Goal: Task Accomplishment & Management: Manage account settings

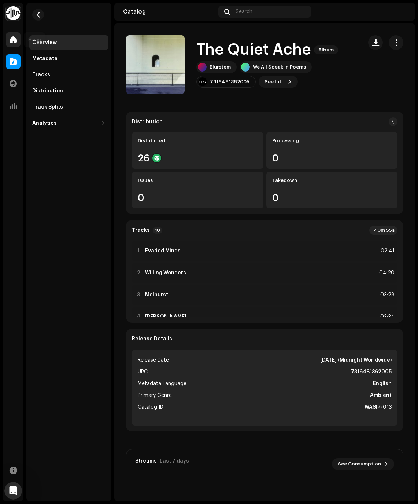
click at [14, 37] on span at bounding box center [13, 40] width 7 height 6
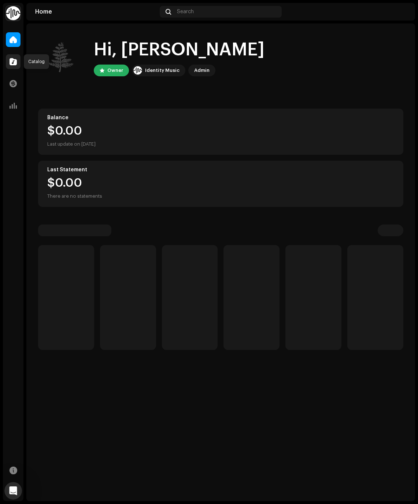
click at [14, 62] on span at bounding box center [13, 62] width 7 height 6
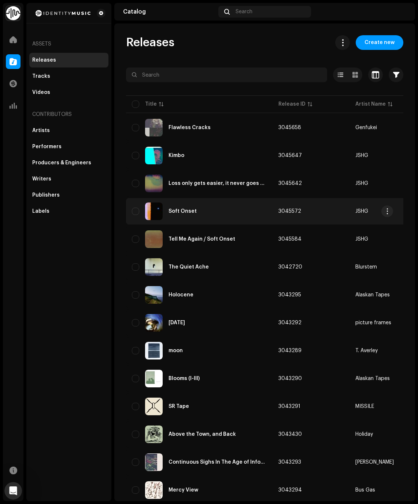
click at [180, 210] on div "Soft Onset" at bounding box center [183, 211] width 28 height 5
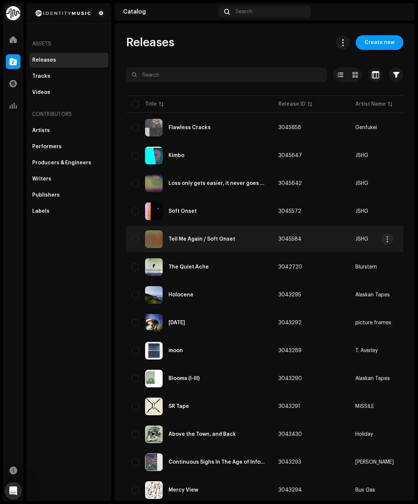
click at [192, 241] on div "Tell Me Again / Soft Onset" at bounding box center [202, 239] width 67 height 5
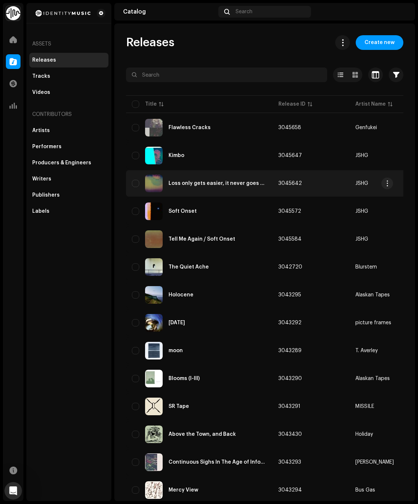
click at [207, 187] on div "Loss only gets easier, it never goes away" at bounding box center [199, 184] width 135 height 18
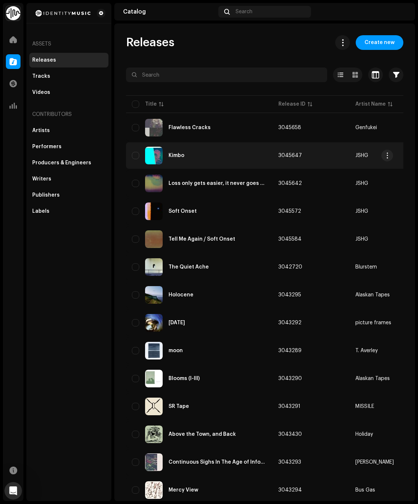
click at [176, 157] on div "Kimbo" at bounding box center [177, 155] width 16 height 5
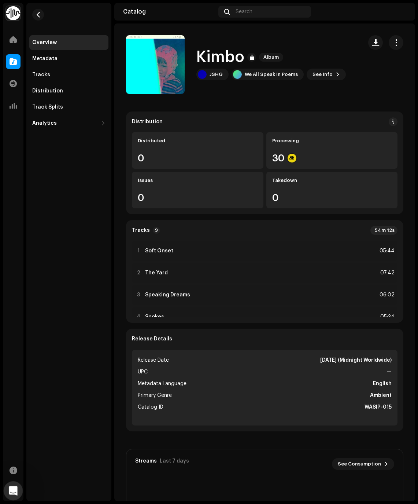
click at [19, 495] on div "Open Intercom Messenger" at bounding box center [12, 489] width 24 height 24
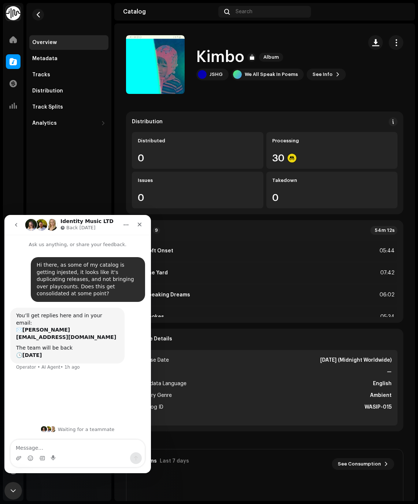
click at [44, 187] on div "Overview Metadata Tracks Distribution Track Splits Analytics Consumption Engage…" at bounding box center [68, 252] width 85 height 498
click at [16, 43] on span at bounding box center [13, 40] width 7 height 6
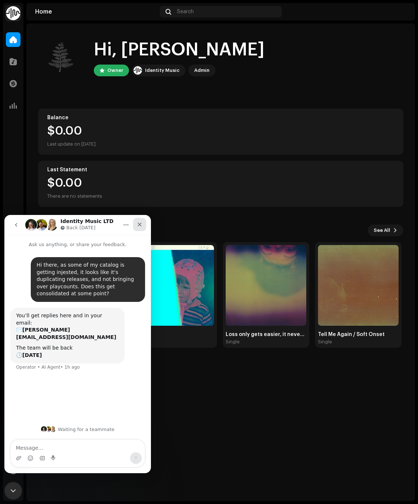
click at [140, 223] on icon "Close" at bounding box center [140, 224] width 6 height 6
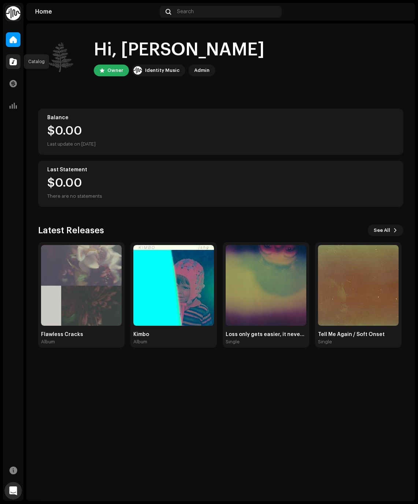
click at [12, 65] on span at bounding box center [13, 62] width 7 height 6
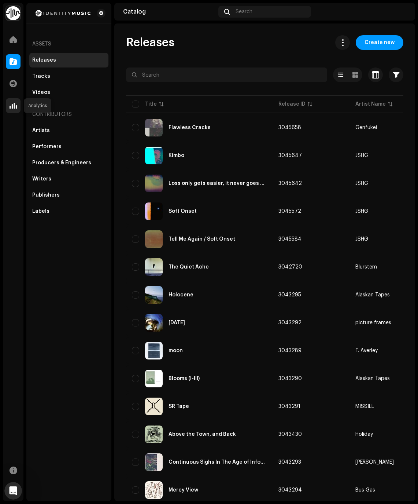
click at [15, 109] on span at bounding box center [13, 106] width 7 height 6
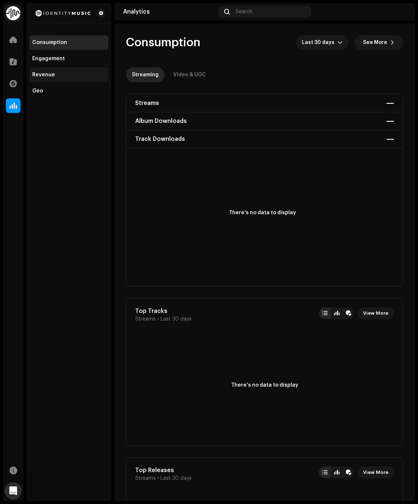
click at [59, 76] on div "Revenue" at bounding box center [68, 75] width 73 height 6
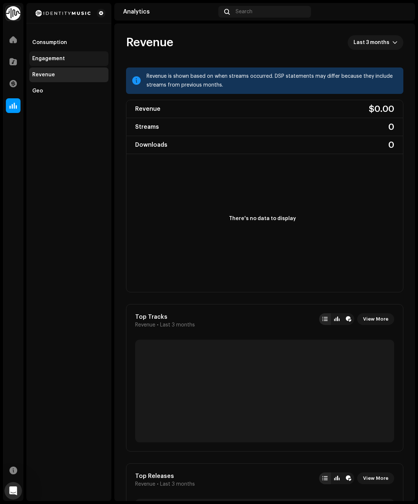
click at [62, 55] on div "Engagement" at bounding box center [68, 58] width 79 height 15
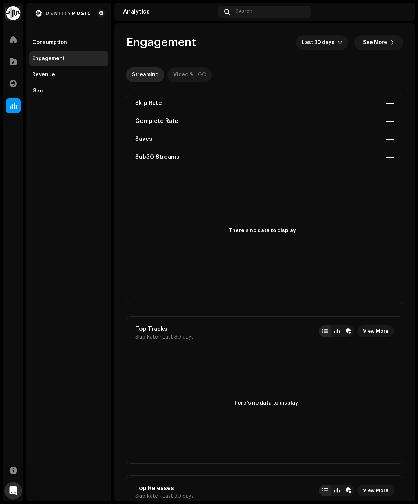
click at [173, 71] on div "Video & UGC" at bounding box center [189, 74] width 33 height 15
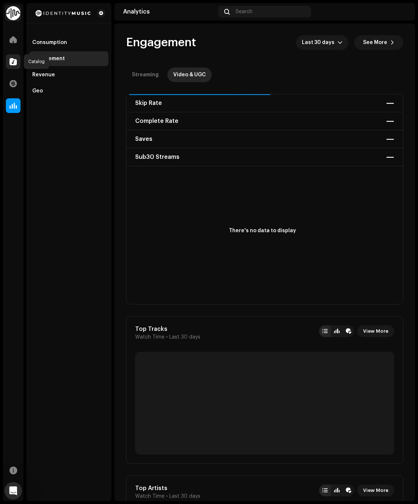
click at [17, 66] on div at bounding box center [13, 61] width 15 height 15
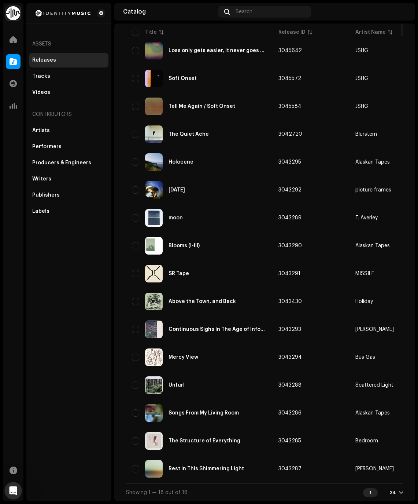
scroll to position [47, 0]
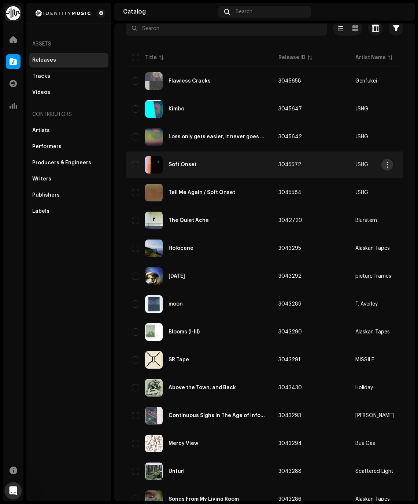
click at [392, 165] on button "button" at bounding box center [388, 165] width 12 height 12
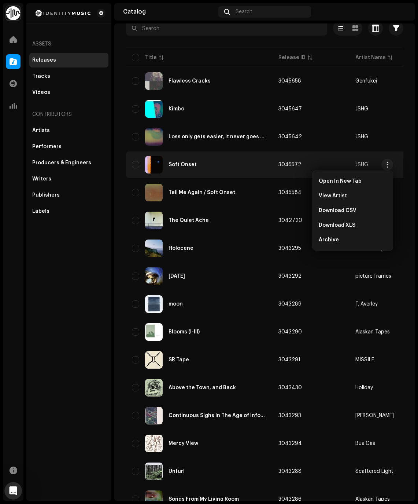
click at [174, 162] on div "Soft Onset" at bounding box center [199, 165] width 135 height 18
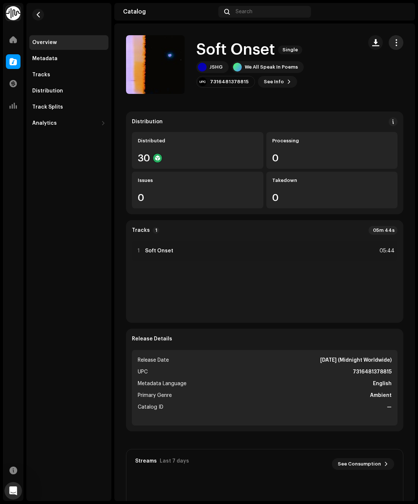
click at [393, 41] on span "button" at bounding box center [396, 43] width 7 height 6
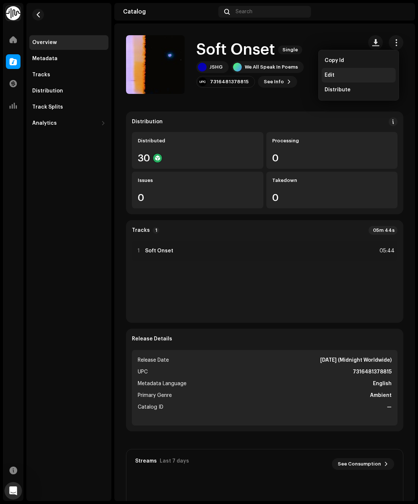
click at [363, 77] on div "Edit" at bounding box center [359, 75] width 68 height 6
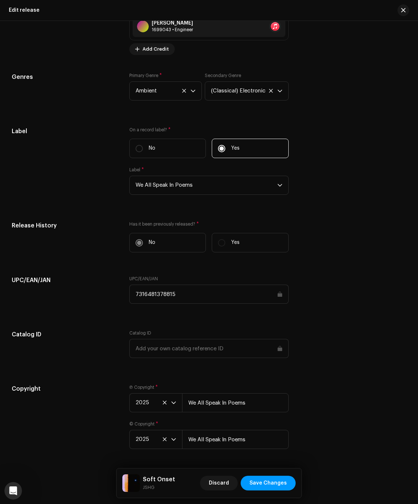
scroll to position [927, 0]
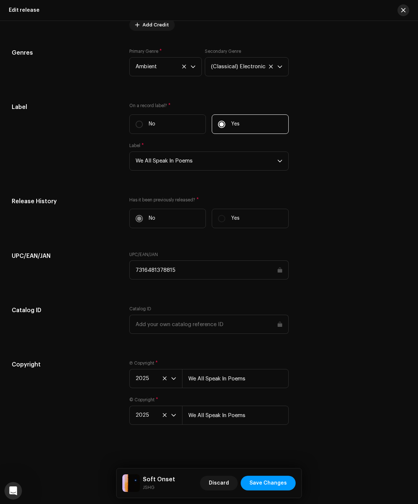
click at [406, 10] on button "button" at bounding box center [404, 10] width 12 height 12
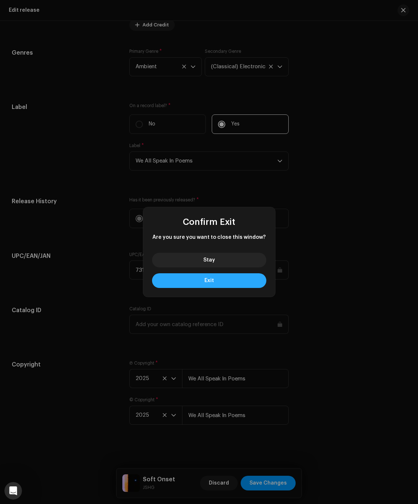
click at [204, 277] on button "Exit" at bounding box center [209, 280] width 114 height 15
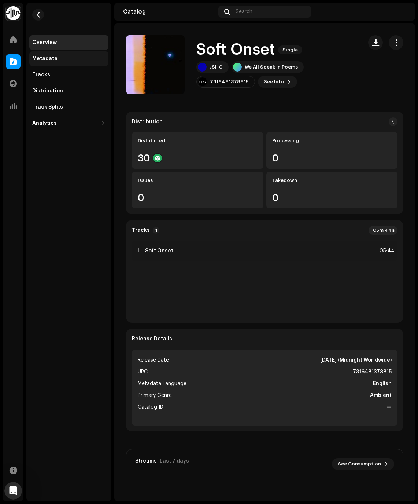
click at [58, 59] on div "Metadata" at bounding box center [68, 59] width 73 height 6
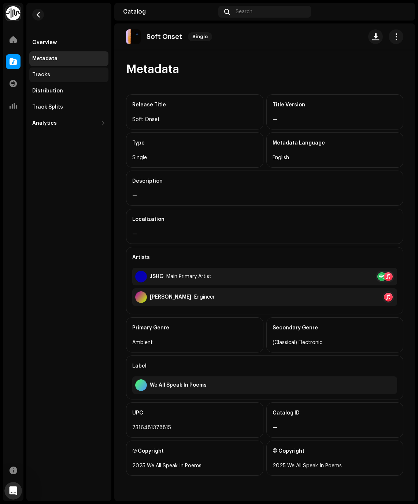
click at [54, 72] on div "Tracks" at bounding box center [68, 75] width 73 height 6
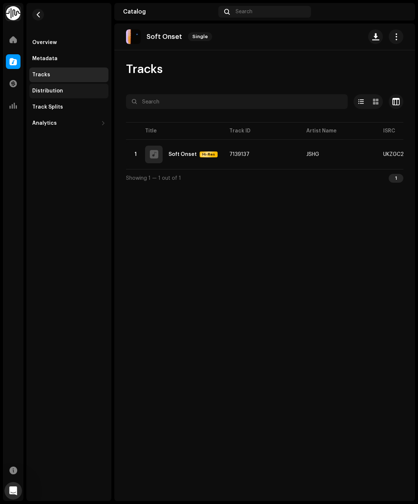
click at [52, 95] on div "Distribution" at bounding box center [68, 91] width 79 height 15
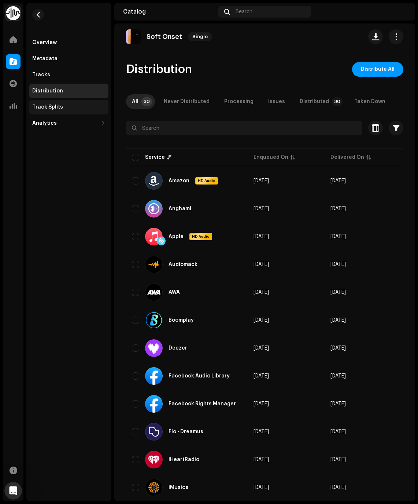
click at [55, 104] on div "Track Splits" at bounding box center [47, 107] width 31 height 6
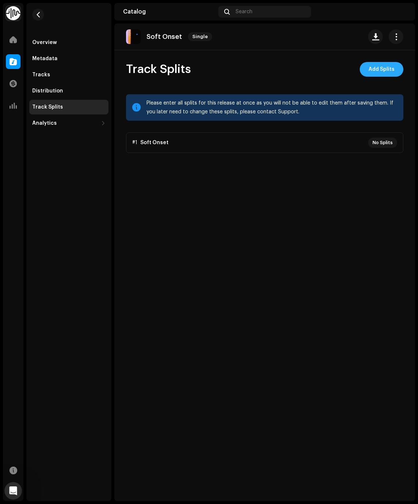
click at [376, 62] on span "Add Splits" at bounding box center [382, 69] width 26 height 15
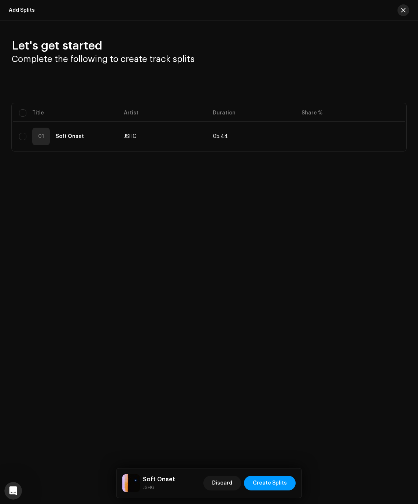
click at [406, 8] on span "button" at bounding box center [404, 10] width 4 height 6
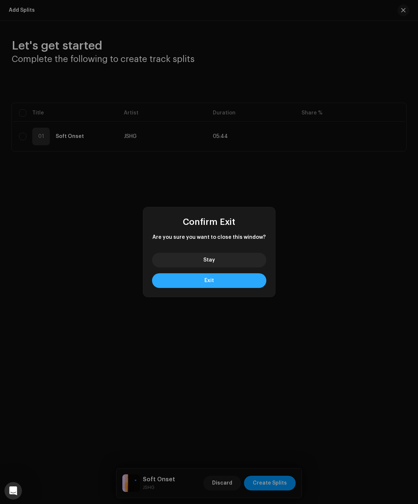
click at [221, 282] on button "Exit" at bounding box center [209, 280] width 114 height 15
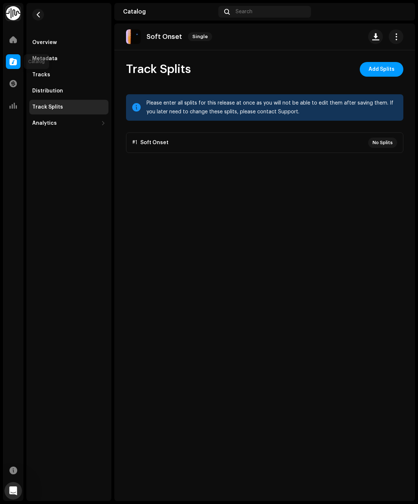
click at [15, 57] on div at bounding box center [13, 61] width 15 height 15
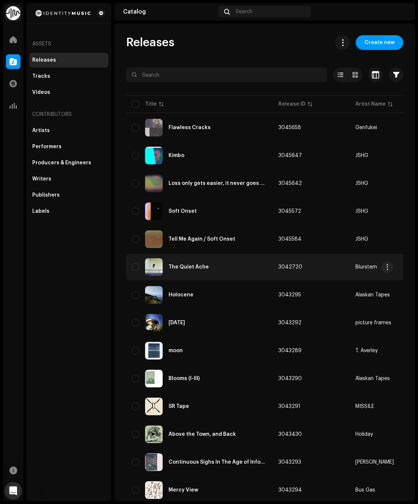
click at [199, 267] on div "The Quiet Ache" at bounding box center [189, 266] width 40 height 5
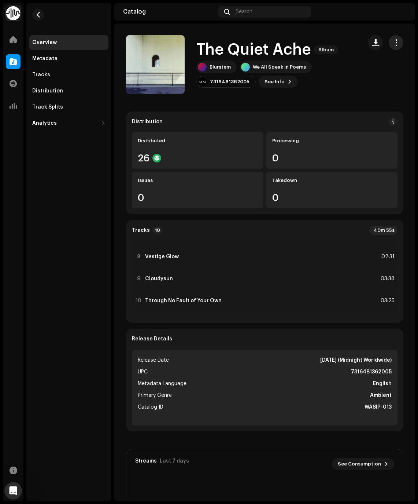
click at [393, 42] on span "button" at bounding box center [396, 43] width 7 height 6
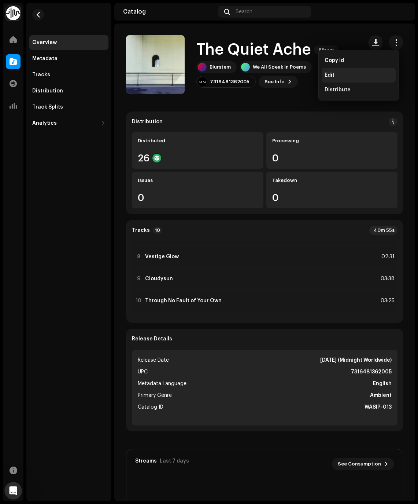
click at [355, 75] on div "Edit" at bounding box center [359, 75] width 68 height 6
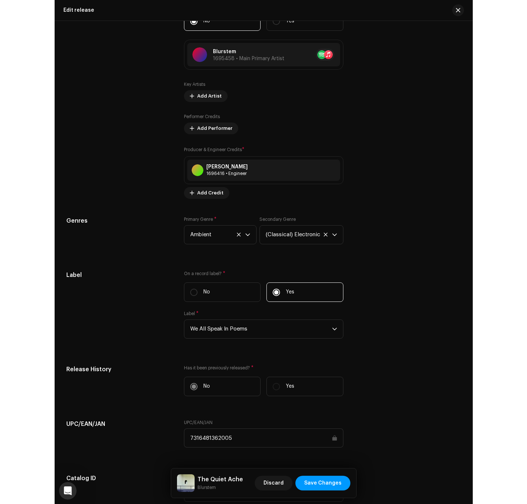
scroll to position [1139, 0]
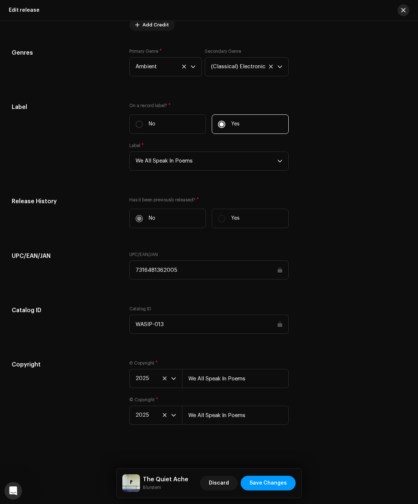
click at [403, 8] on span "button" at bounding box center [404, 10] width 4 height 6
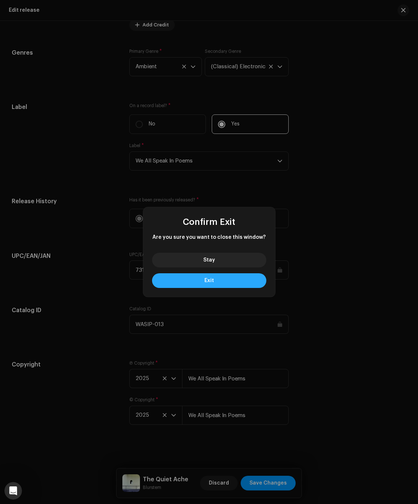
click at [205, 285] on button "Exit" at bounding box center [209, 280] width 114 height 15
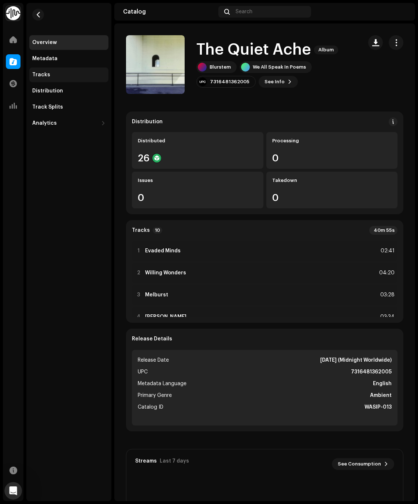
click at [56, 78] on div "Tracks" at bounding box center [68, 74] width 79 height 15
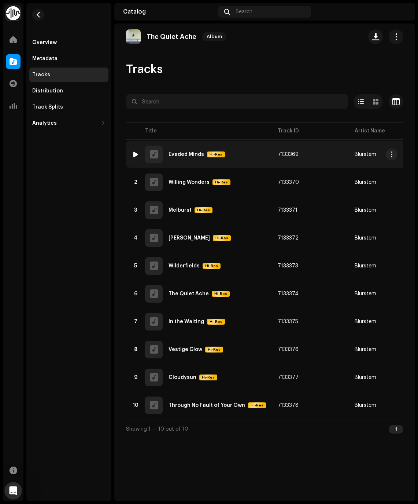
click at [194, 158] on div "1 Evaded Minds Hi-Res" at bounding box center [199, 155] width 134 height 18
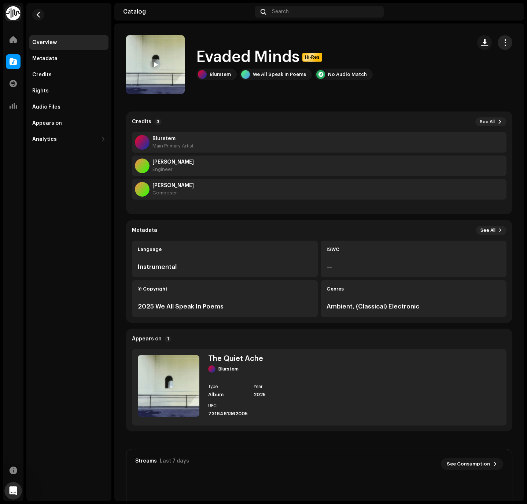
click at [418, 45] on span "button" at bounding box center [505, 43] width 7 height 6
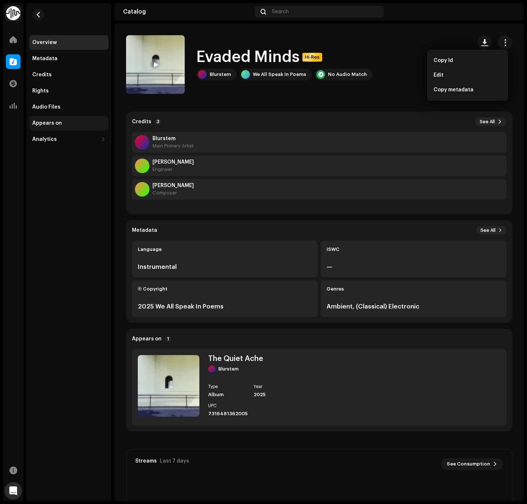
click at [60, 127] on div "Appears on" at bounding box center [68, 123] width 79 height 15
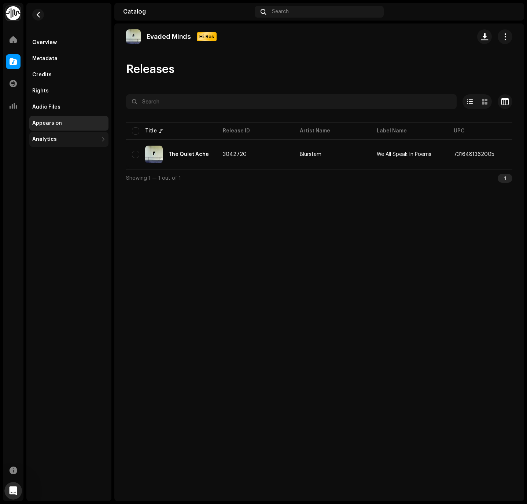
click at [54, 140] on div "Analytics" at bounding box center [44, 139] width 25 height 6
click at [51, 185] on div "Revenue" at bounding box center [46, 188] width 23 height 6
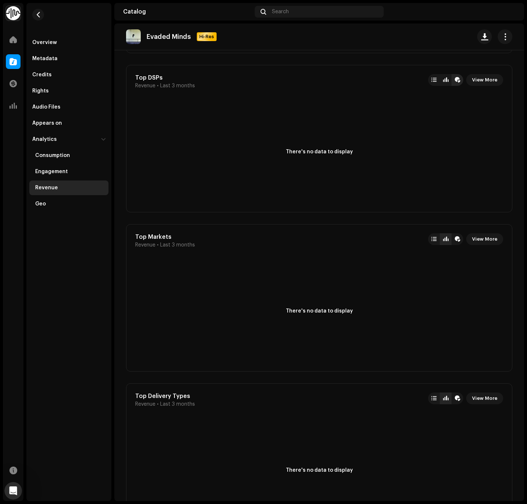
scroll to position [935, 0]
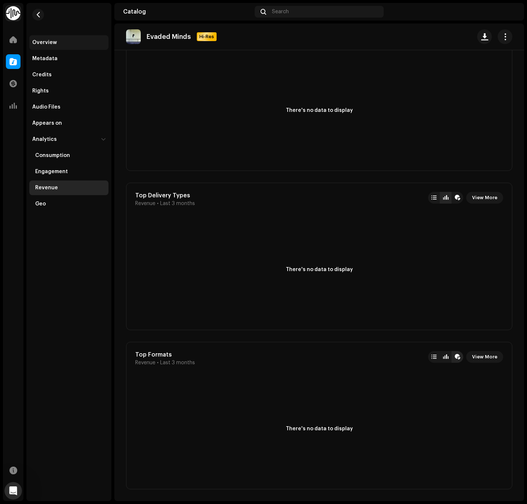
click at [40, 44] on div "Overview" at bounding box center [44, 43] width 25 height 6
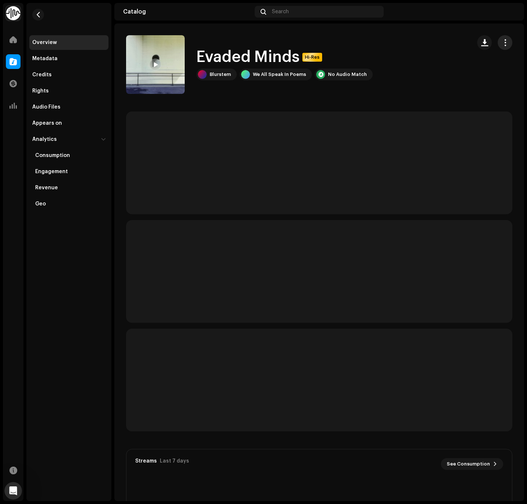
click at [418, 42] on span "button" at bounding box center [505, 43] width 7 height 6
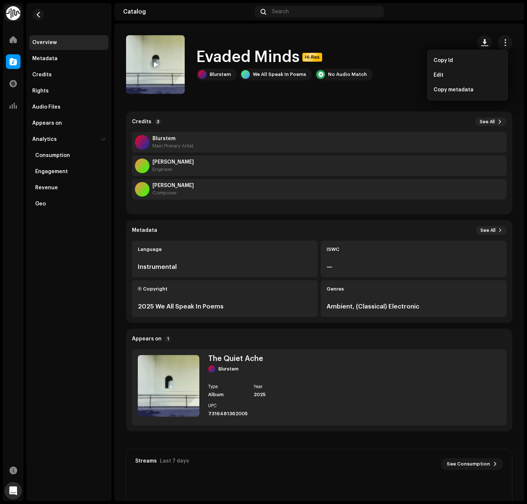
click at [309, 112] on div "Credits 3 See All Blurstem Main Primary Artist Chris Bartels Engineer Chris Bar…" at bounding box center [319, 162] width 386 height 103
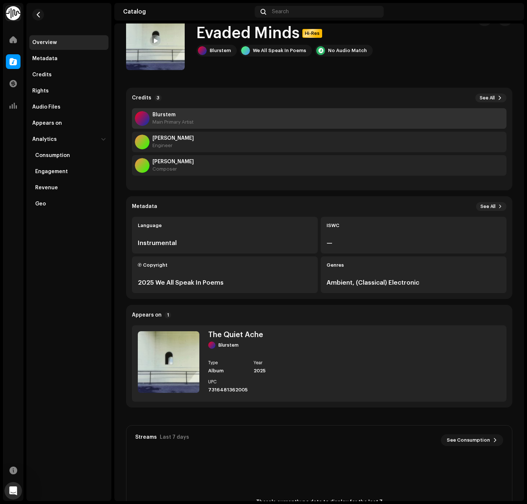
scroll to position [93, 0]
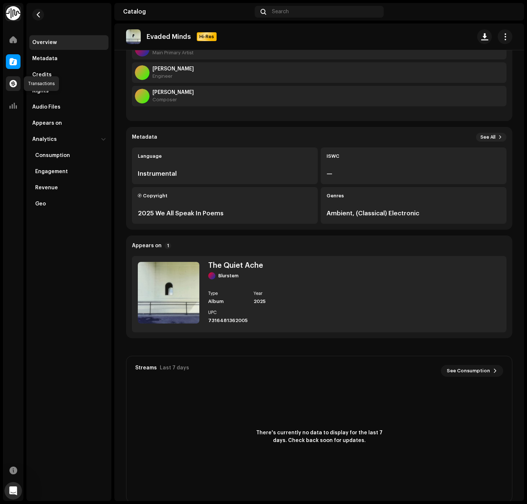
click at [13, 85] on span at bounding box center [13, 84] width 7 height 6
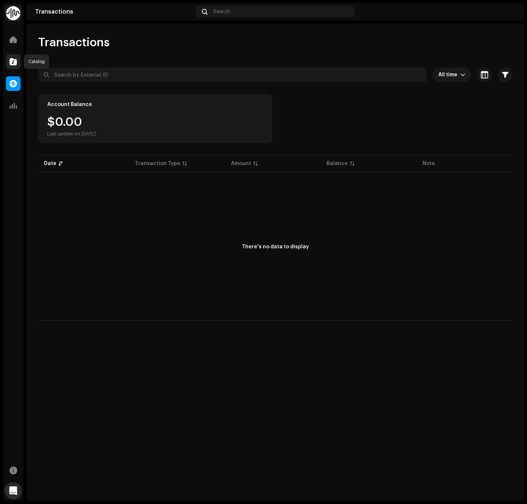
click at [13, 59] on span at bounding box center [13, 62] width 7 height 6
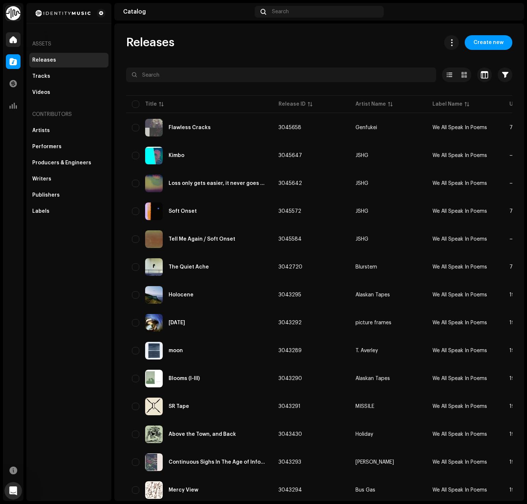
click at [18, 44] on div at bounding box center [13, 39] width 15 height 15
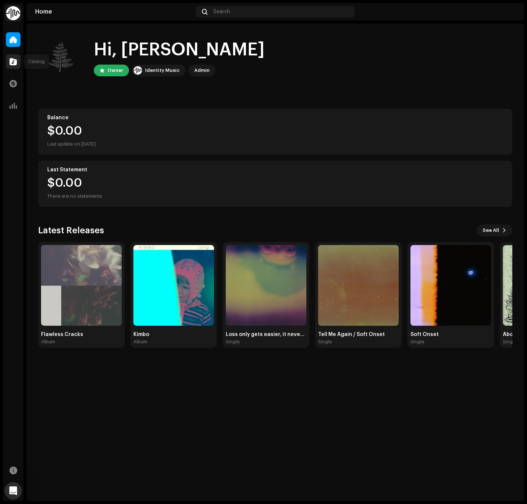
click at [10, 56] on div at bounding box center [13, 61] width 15 height 15
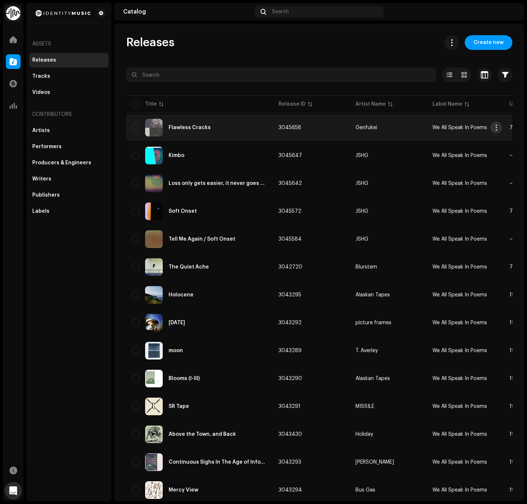
click at [418, 127] on span "button" at bounding box center [497, 128] width 6 height 6
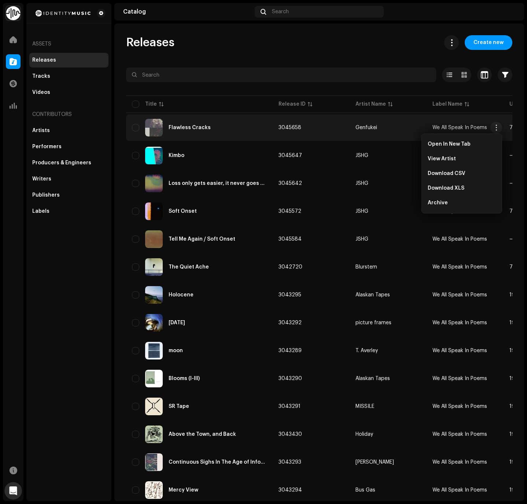
click at [212, 129] on div "Flawless Cracks" at bounding box center [199, 128] width 135 height 18
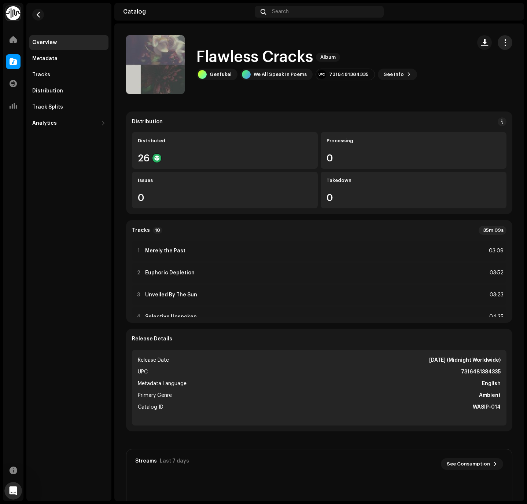
click at [418, 40] on span "button" at bounding box center [505, 43] width 7 height 6
click at [418, 76] on div "Edit" at bounding box center [468, 75] width 68 height 6
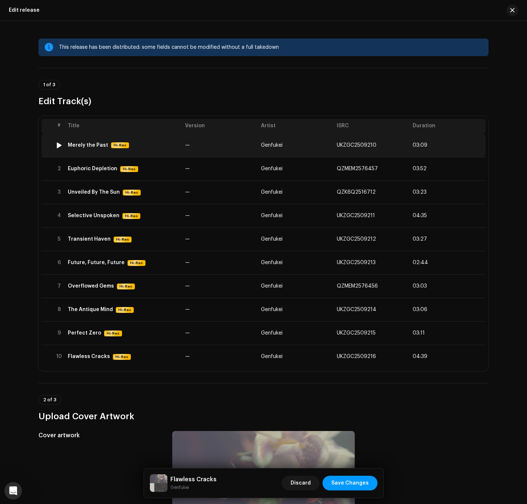
click at [418, 144] on span "03:09" at bounding box center [448, 145] width 70 height 6
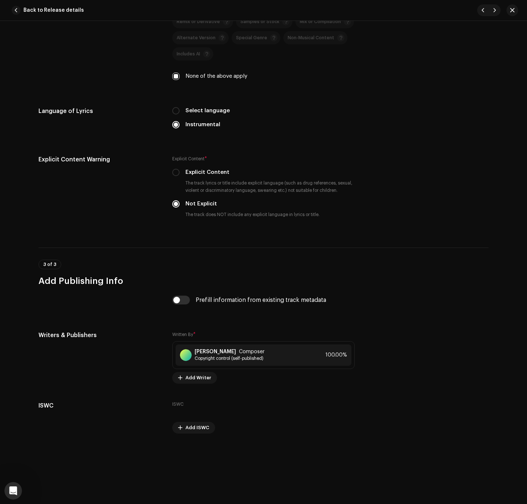
scroll to position [1113, 0]
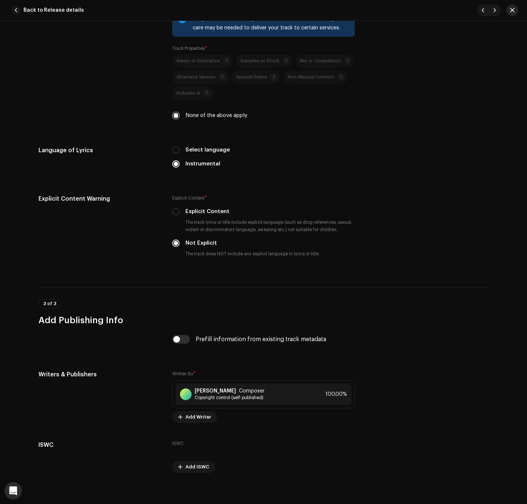
click at [418, 10] on button "button" at bounding box center [513, 10] width 12 height 12
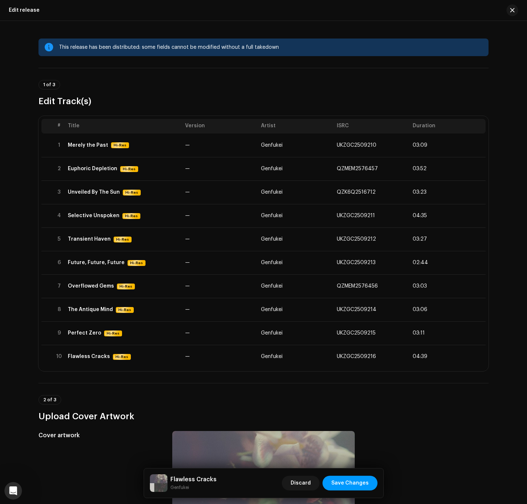
click at [418, 6] on div at bounding box center [510, 10] width 18 height 12
click at [418, 9] on span "button" at bounding box center [512, 10] width 4 height 6
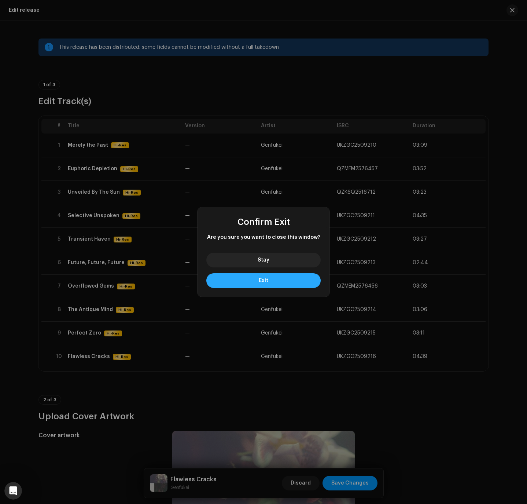
click at [261, 279] on span "Exit" at bounding box center [264, 280] width 10 height 5
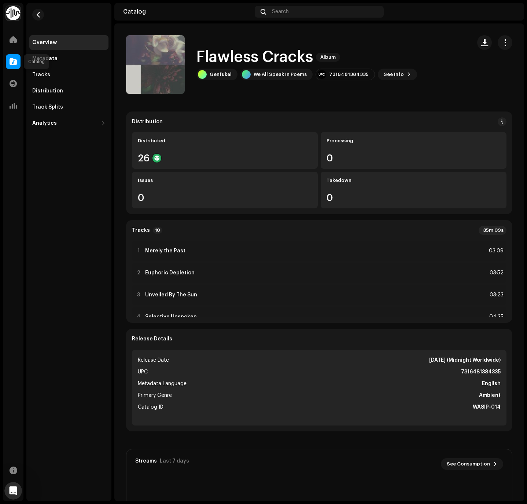
click at [10, 63] on span at bounding box center [13, 62] width 7 height 6
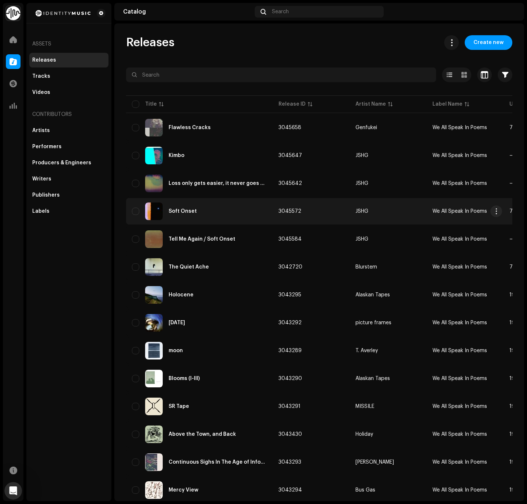
click at [173, 208] on div "Soft Onset" at bounding box center [199, 211] width 135 height 18
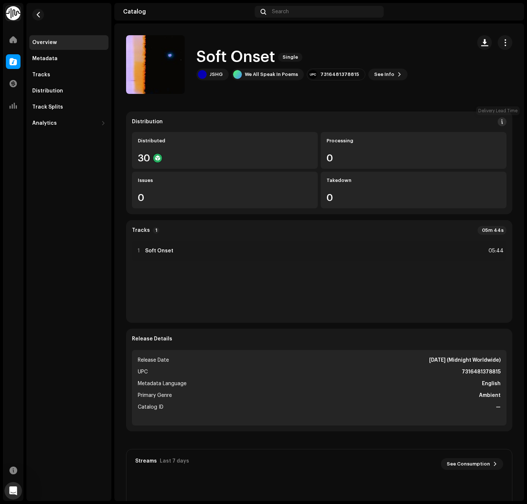
click at [418, 121] on span at bounding box center [502, 122] width 5 height 6
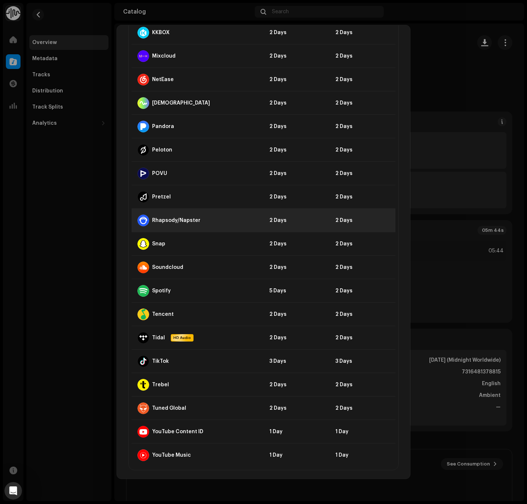
scroll to position [582, 0]
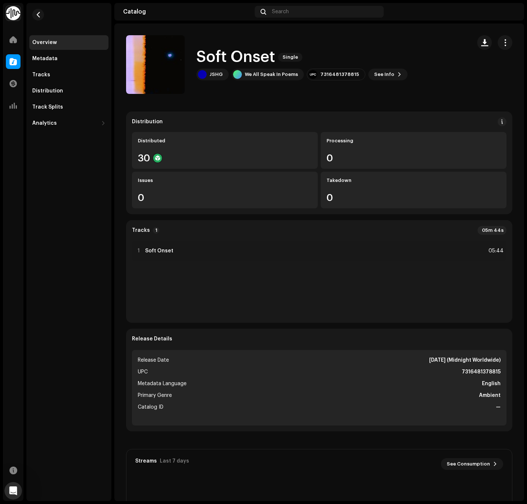
click at [418, 230] on div "DSP Guidelines for Delivery Lead Time We usually deliver your releases within h…" at bounding box center [263, 252] width 527 height 504
click at [418, 40] on span "button" at bounding box center [505, 43] width 7 height 6
click at [418, 76] on div "Edit" at bounding box center [468, 75] width 68 height 6
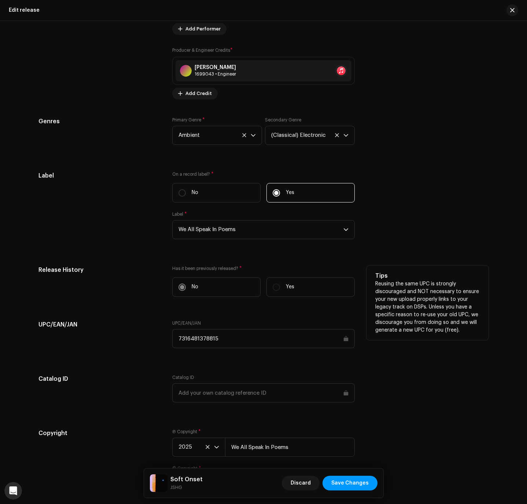
scroll to position [942, 0]
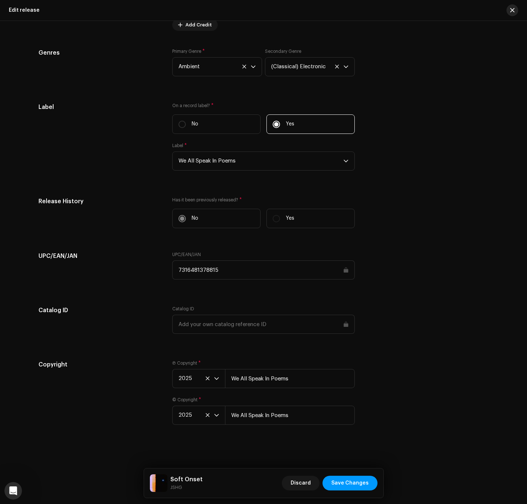
click at [418, 11] on span "button" at bounding box center [512, 10] width 4 height 6
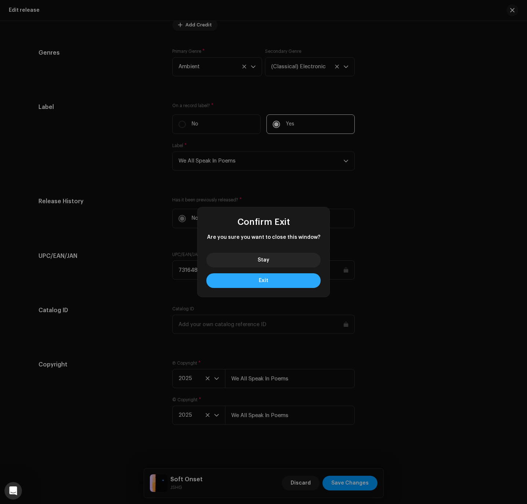
click at [261, 284] on button "Exit" at bounding box center [263, 280] width 114 height 15
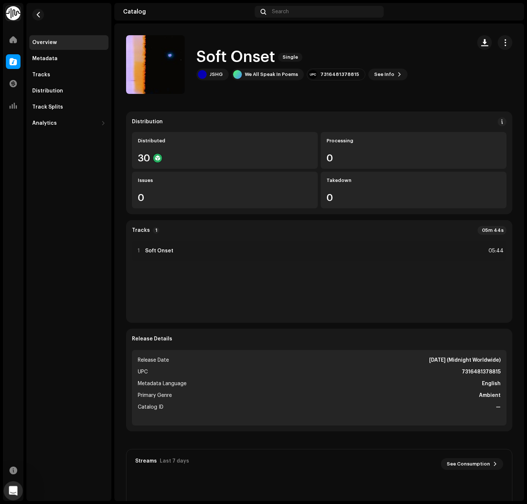
click at [11, 491] on icon "Open Intercom Messenger" at bounding box center [12, 490] width 12 height 12
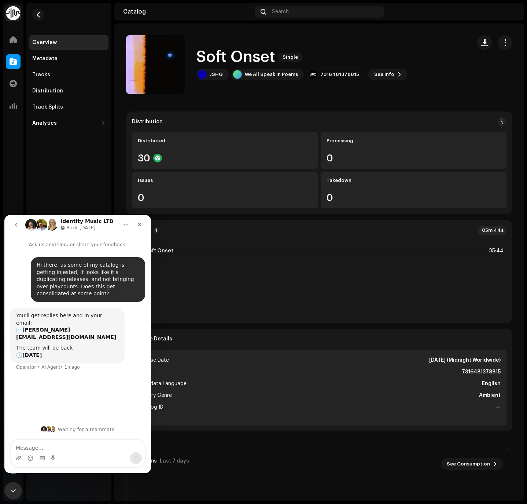
click at [42, 165] on div "Overview Metadata Tracks Distribution Track Splits Analytics Consumption Engage…" at bounding box center [68, 252] width 85 height 498
click at [56, 108] on div "Track Splits" at bounding box center [47, 107] width 31 height 6
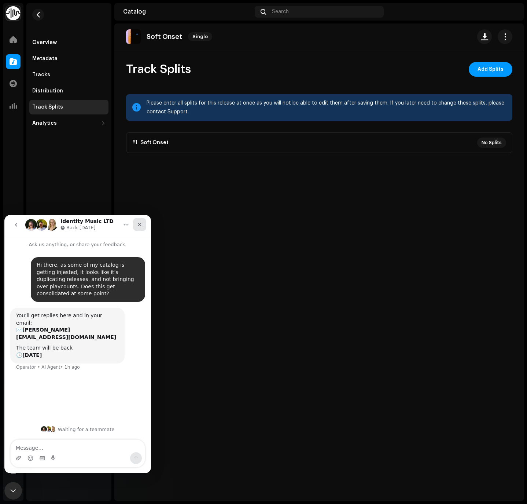
drag, startPoint x: 138, startPoint y: 222, endPoint x: 76, endPoint y: 389, distance: 178.0
click at [138, 222] on icon "Close" at bounding box center [140, 224] width 6 height 6
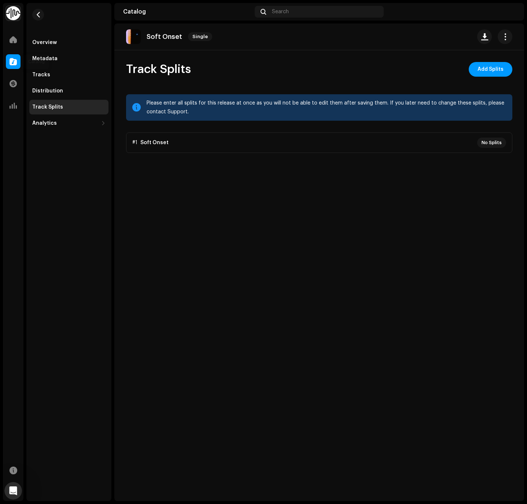
click at [10, 61] on span at bounding box center [13, 62] width 7 height 6
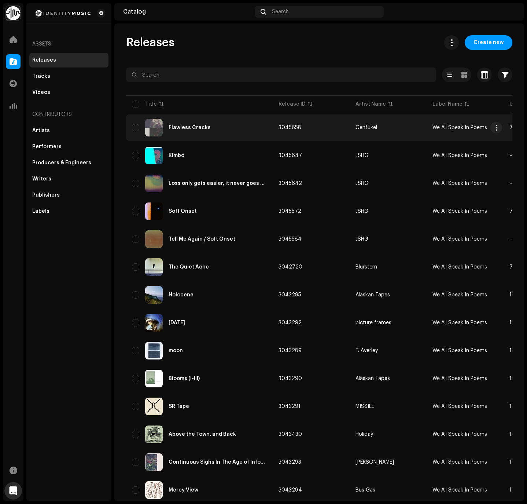
click at [217, 129] on div "Flawless Cracks" at bounding box center [199, 128] width 135 height 18
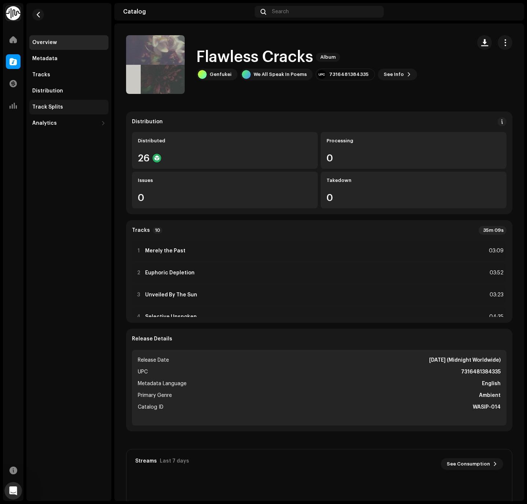
click at [63, 109] on div "Track Splits" at bounding box center [68, 107] width 73 height 6
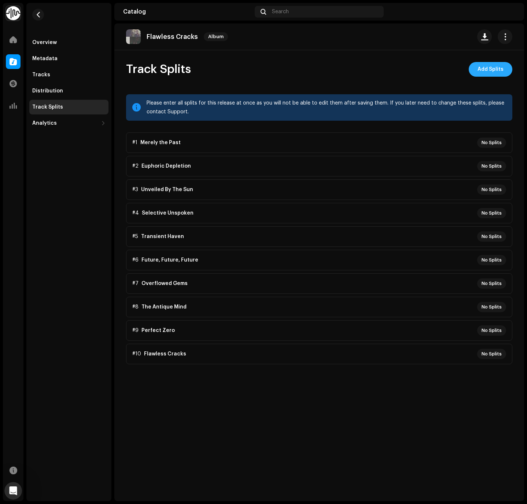
click at [418, 63] on span "Add Splits" at bounding box center [491, 69] width 26 height 15
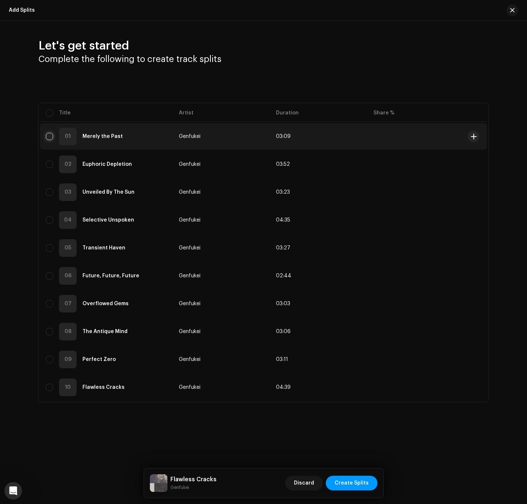
click at [51, 137] on input "checkbox" at bounding box center [49, 136] width 7 height 7
checkbox input "true"
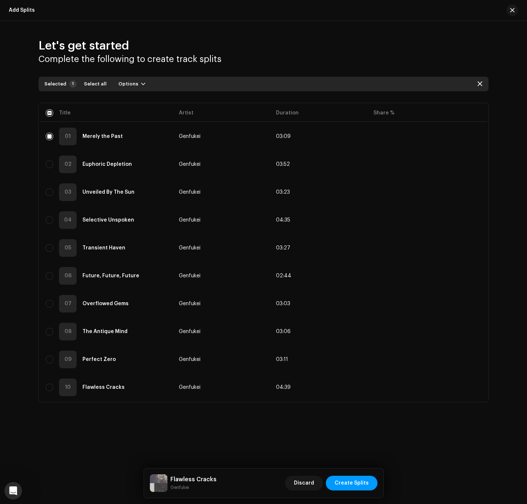
click at [54, 117] on table "Title Artist Duration Share % 01 Merely the Past Genfukei 03:09 02 Euphoric Dep…" at bounding box center [263, 252] width 447 height 299
click at [50, 109] on input "checkbox" at bounding box center [49, 112] width 7 height 7
checkbox input "true"
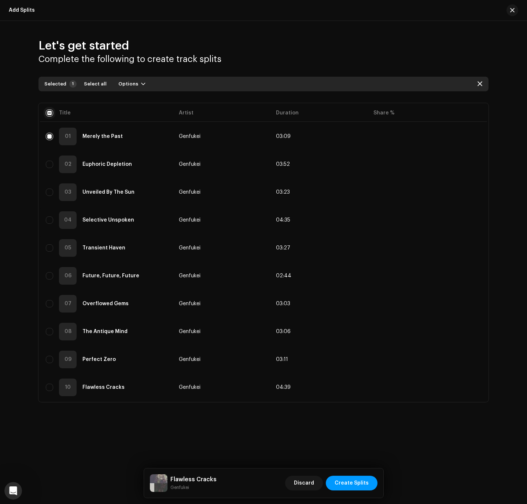
checkbox input "true"
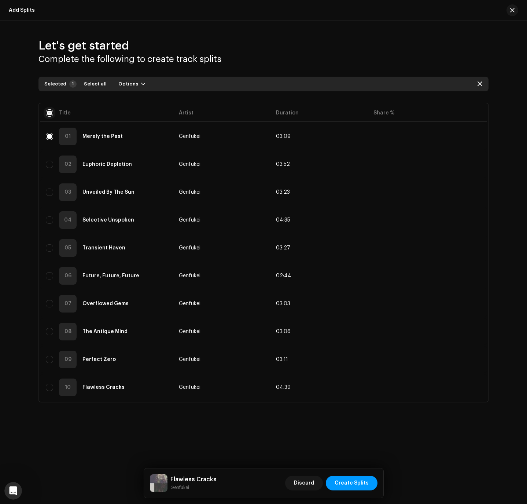
checkbox input "true"
click at [127, 84] on span "Options" at bounding box center [130, 84] width 20 height 15
click at [137, 102] on span "Add splits" at bounding box center [130, 101] width 26 height 6
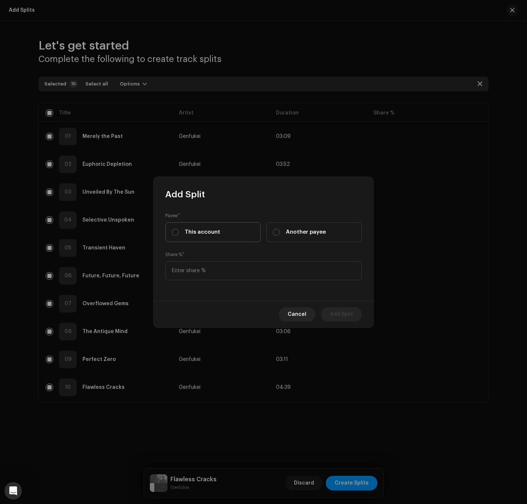
click at [200, 233] on span "This account" at bounding box center [203, 232] width 36 height 8
click at [179, 233] on input "This account" at bounding box center [175, 231] width 7 height 7
radio input "true"
click at [205, 269] on input at bounding box center [263, 270] width 197 height 19
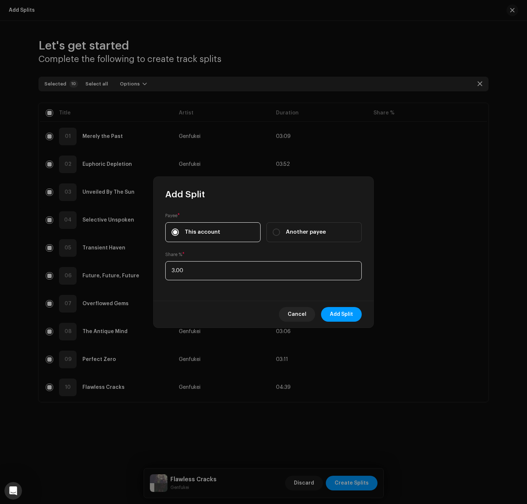
type input "30.00"
click at [339, 316] on span "Add Split" at bounding box center [341, 314] width 23 height 15
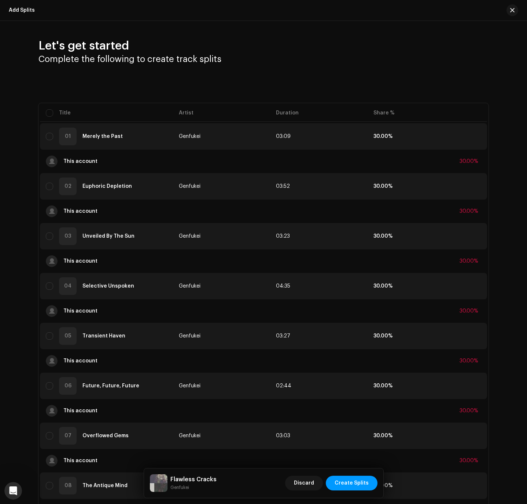
click at [52, 112] on table "Title Artist Duration Share % 01 Merely the Past Genfukei 03:09 30.00% This acc…" at bounding box center [263, 362] width 447 height 519
click at [50, 113] on input "checkbox" at bounding box center [49, 112] width 7 height 7
checkbox input "true"
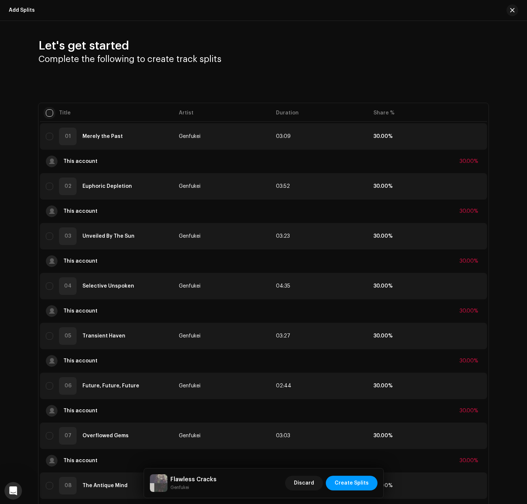
checkbox input "true"
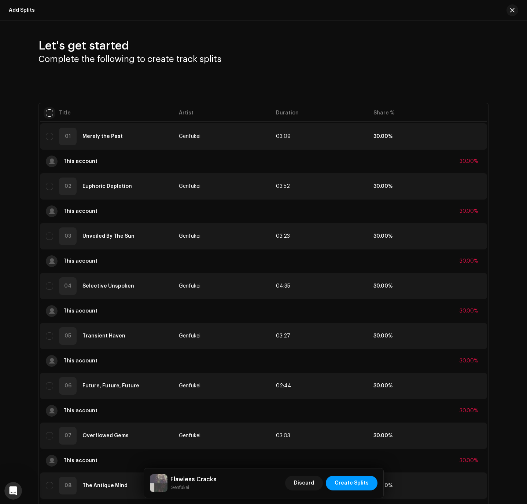
checkbox input "true"
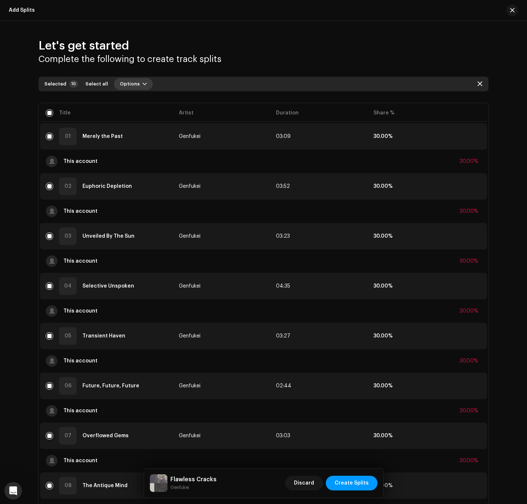
click at [123, 85] on span "Options" at bounding box center [130, 84] width 20 height 15
click at [135, 101] on span "Add splits" at bounding box center [128, 101] width 26 height 6
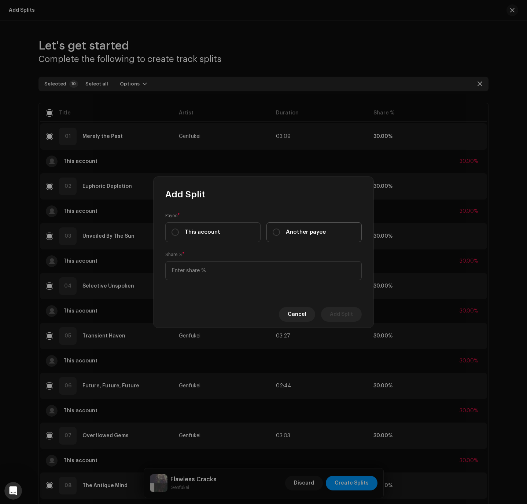
click at [284, 232] on div "Another payee" at bounding box center [299, 232] width 53 height 8
click at [280, 232] on input "Another payee" at bounding box center [276, 231] width 7 height 7
radio input "true"
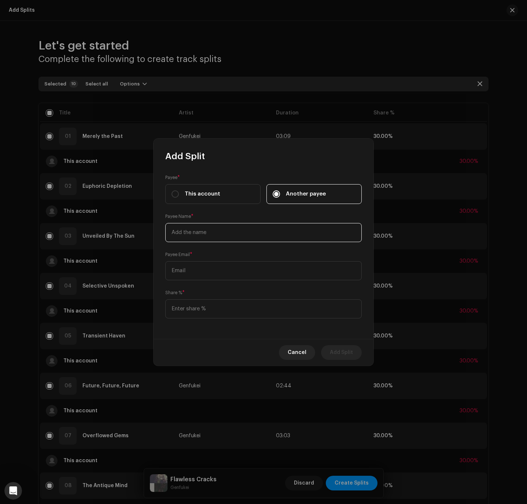
click at [216, 239] on input "text" at bounding box center [263, 232] width 197 height 19
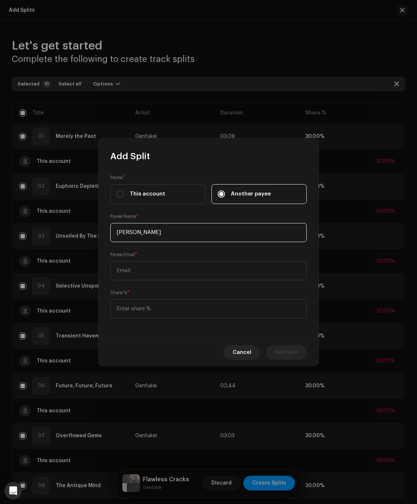
type input "[PERSON_NAME]"
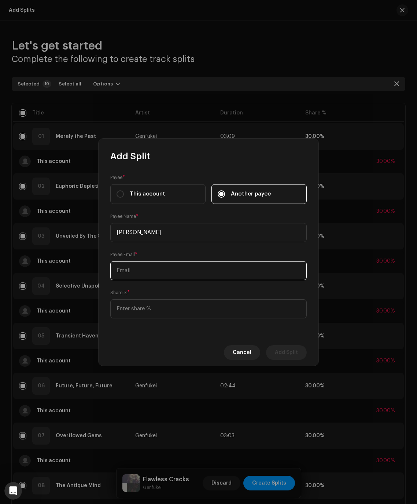
click at [165, 272] on input "text" at bounding box center [208, 270] width 197 height 19
paste input "[EMAIL_ADDRESS][DOMAIN_NAME]"
type input "[EMAIL_ADDRESS][DOMAIN_NAME]"
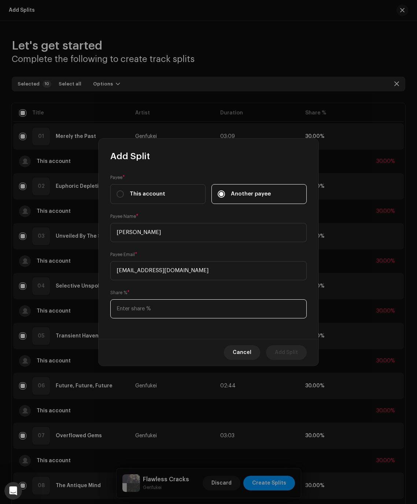
click at [161, 311] on input at bounding box center [208, 308] width 197 height 19
type input "70.00"
click at [283, 350] on span "Add Split" at bounding box center [286, 352] width 23 height 15
checkbox input "false"
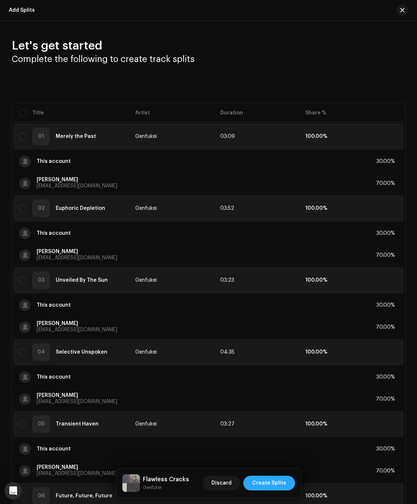
click at [262, 484] on span "Create Splits" at bounding box center [269, 483] width 34 height 15
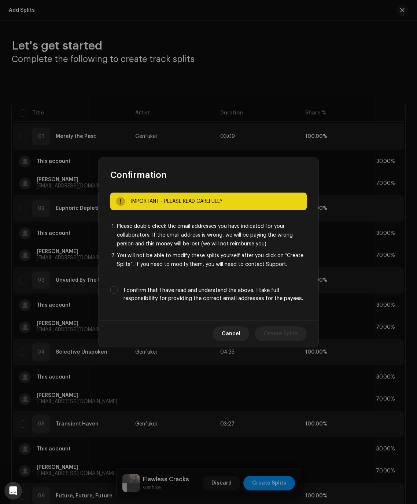
click at [205, 291] on label "I confirm that I have read and understand the above. I take full responsibility…" at bounding box center [215, 294] width 183 height 16
click at [118, 291] on input "I confirm that I have read and understand the above. I take full responsibility…" at bounding box center [113, 289] width 7 height 7
checkbox input "true"
click at [276, 334] on span "Create Splits" at bounding box center [281, 333] width 34 height 15
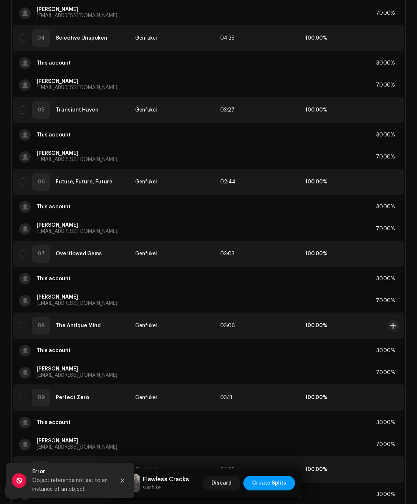
scroll to position [395, 0]
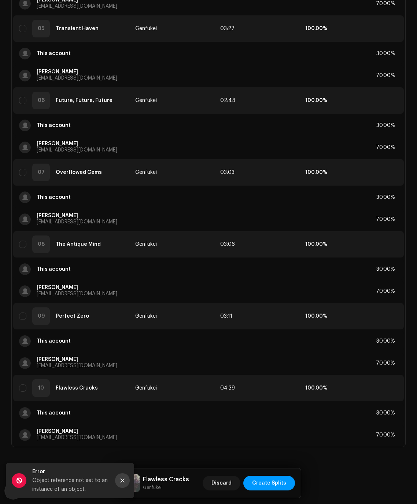
click at [125, 482] on button "Close" at bounding box center [122, 480] width 15 height 15
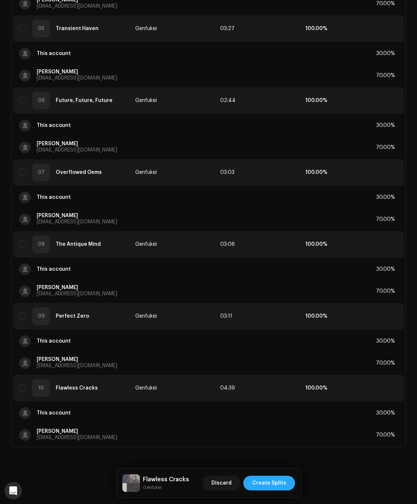
click at [270, 485] on span "Create Splits" at bounding box center [269, 483] width 34 height 15
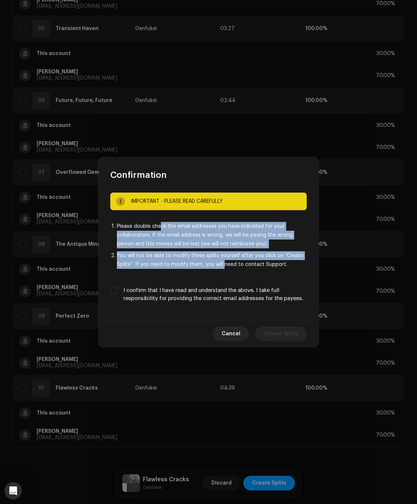
drag, startPoint x: 160, startPoint y: 224, endPoint x: 224, endPoint y: 265, distance: 76.7
click at [224, 265] on ol "Please double check the email addresses you have indicated for your collaborato…" at bounding box center [208, 245] width 197 height 47
click at [222, 262] on li "You will not be able to modify these splits yourself after you click on “Create…" at bounding box center [212, 260] width 190 height 18
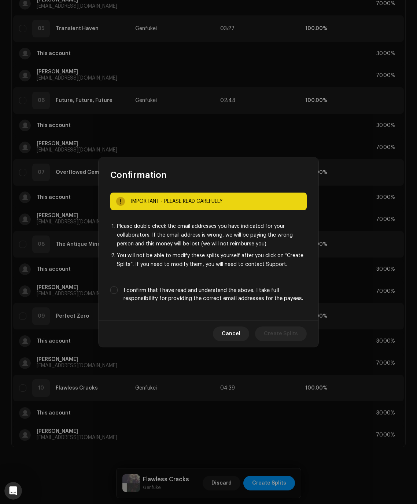
click at [165, 292] on label "I confirm that I have read and understand the above. I take full responsibility…" at bounding box center [215, 294] width 183 height 16
click at [118, 292] on input "I confirm that I have read and understand the above. I take full responsibility…" at bounding box center [113, 289] width 7 height 7
checkbox input "true"
click at [279, 333] on span "Create Splits" at bounding box center [281, 333] width 34 height 15
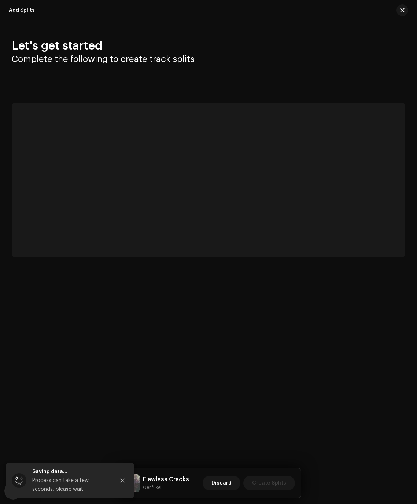
scroll to position [0, 0]
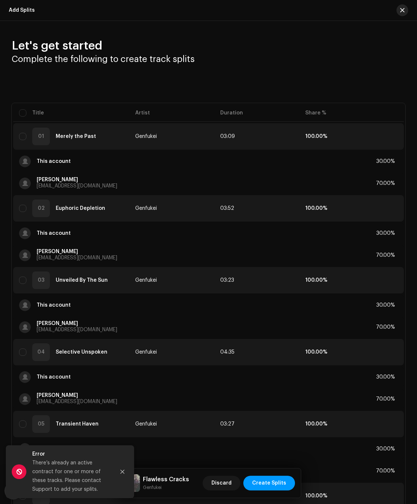
click at [400, 9] on span "button" at bounding box center [402, 10] width 4 height 6
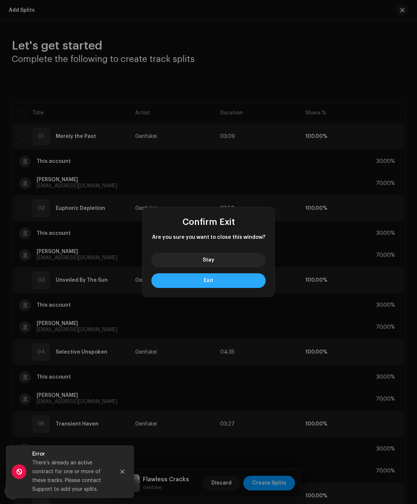
click at [220, 283] on button "Exit" at bounding box center [208, 280] width 114 height 15
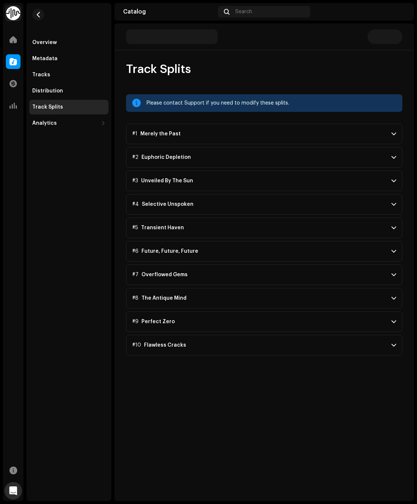
click at [364, 135] on p-accordion-header "#1 Merely the Past" at bounding box center [264, 134] width 276 height 21
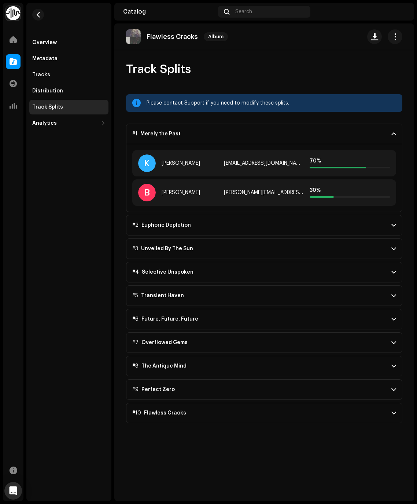
click at [363, 135] on p-accordion-header "#1 Merely the Past" at bounding box center [264, 134] width 276 height 21
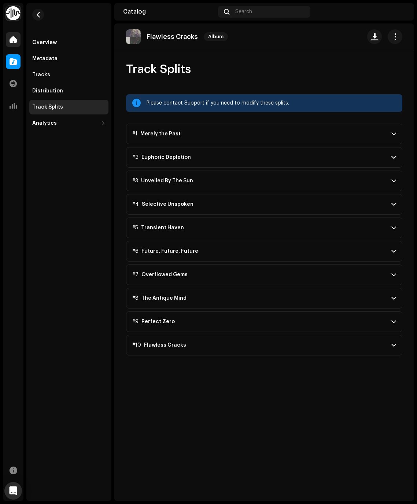
click at [15, 38] on span at bounding box center [13, 40] width 7 height 6
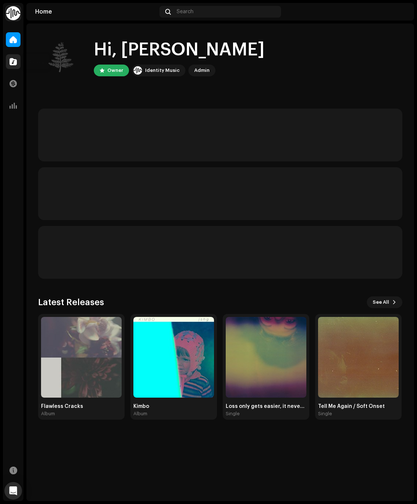
click at [12, 63] on span at bounding box center [13, 62] width 7 height 6
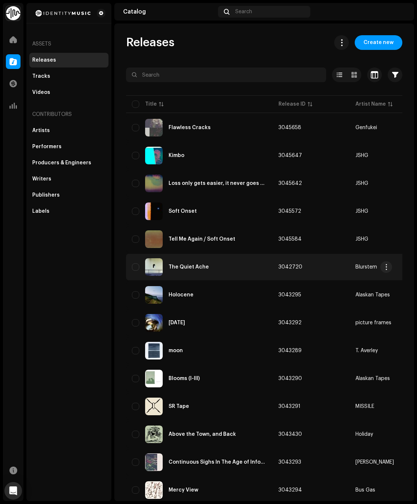
click at [176, 271] on div "The Quiet Ache" at bounding box center [199, 267] width 135 height 18
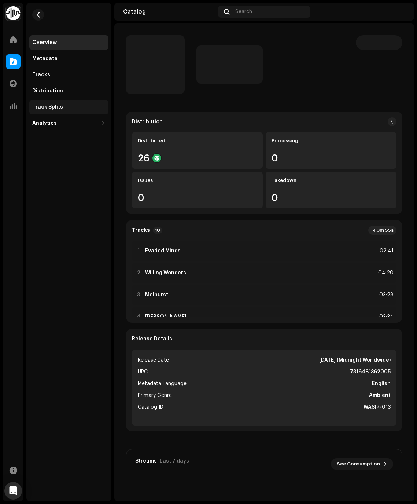
click at [70, 110] on div "Track Splits" at bounding box center [68, 107] width 79 height 15
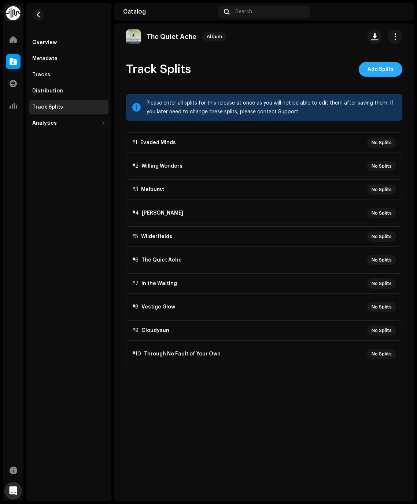
click at [381, 73] on span "Add Splits" at bounding box center [381, 69] width 26 height 15
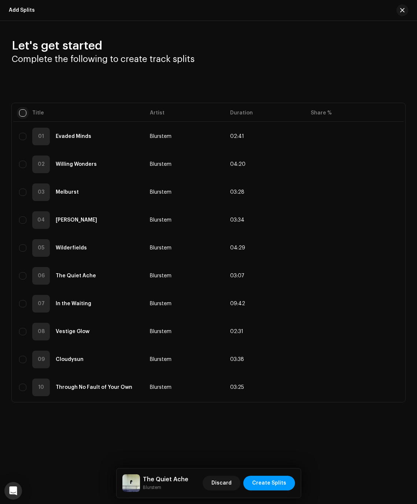
click at [25, 112] on input "checkbox" at bounding box center [22, 112] width 7 height 7
checkbox input "true"
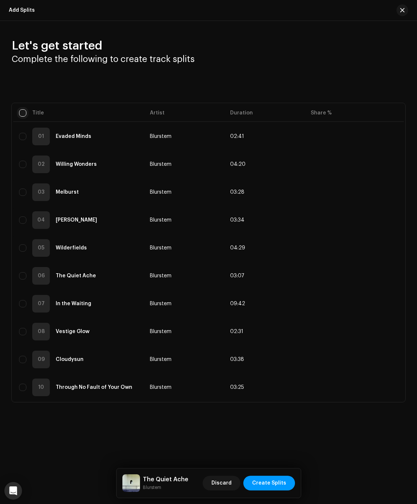
checkbox input "true"
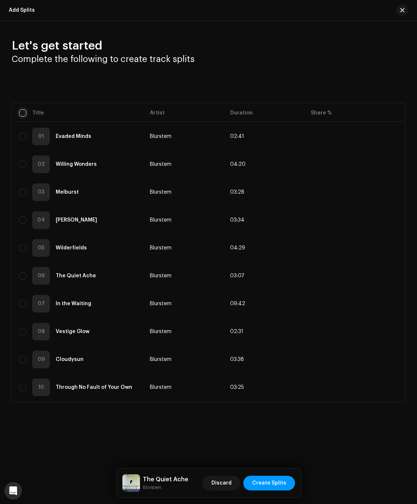
checkbox input "true"
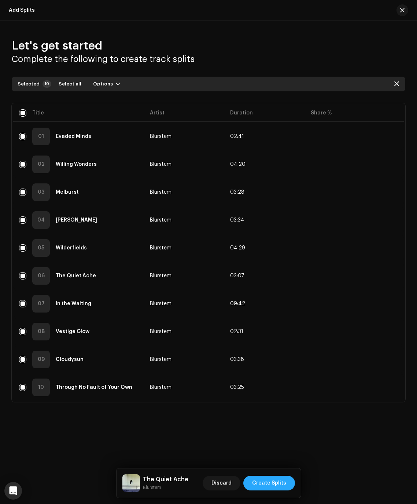
click at [271, 480] on span "Create Splits" at bounding box center [269, 483] width 34 height 15
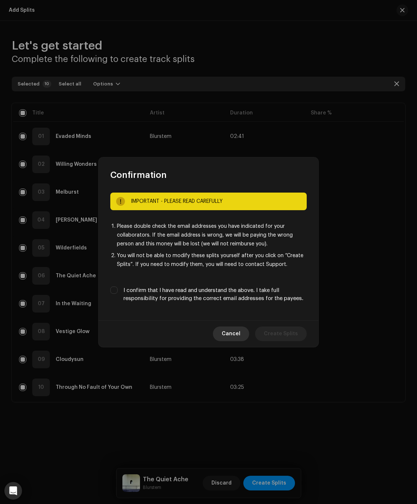
click at [232, 333] on span "Cancel" at bounding box center [231, 333] width 19 height 15
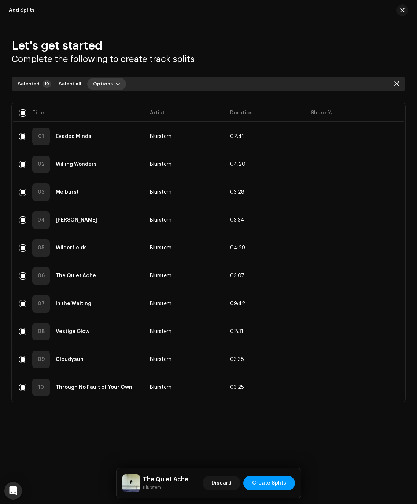
click at [103, 84] on span "Options" at bounding box center [103, 84] width 20 height 15
click at [104, 102] on span "Add splits" at bounding box center [103, 101] width 26 height 6
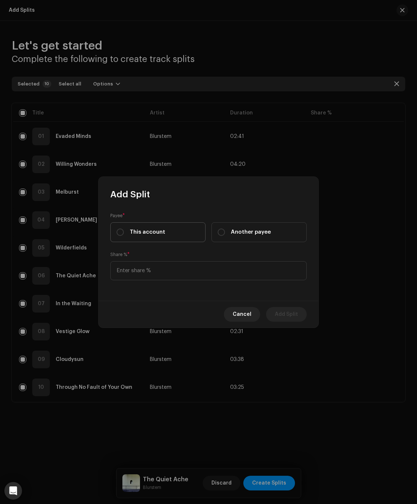
click at [128, 232] on div "This account" at bounding box center [141, 232] width 49 height 8
click at [124, 232] on input "This account" at bounding box center [120, 231] width 7 height 7
radio input "true"
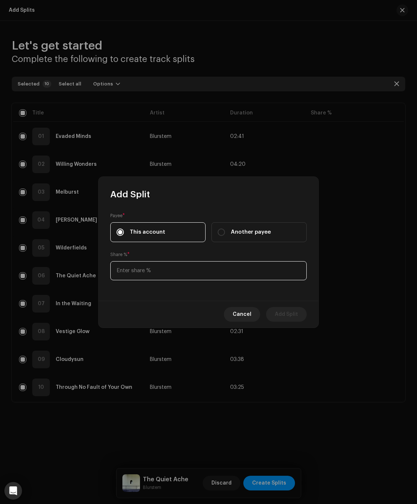
click at [145, 275] on input at bounding box center [208, 270] width 197 height 19
type input "30.00"
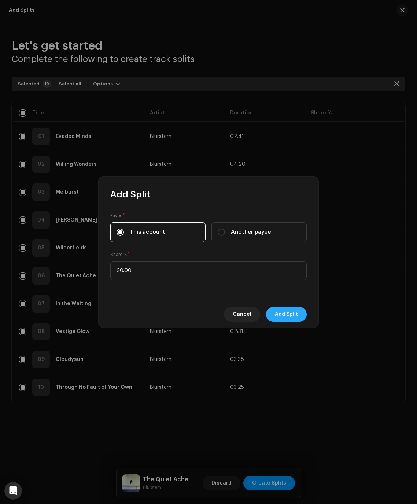
click at [299, 313] on button "Add Split" at bounding box center [286, 314] width 41 height 15
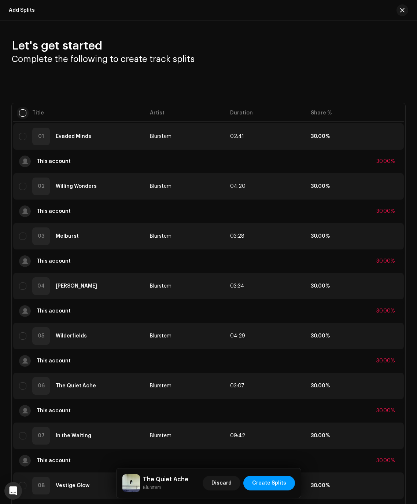
click at [24, 112] on input "checkbox" at bounding box center [22, 112] width 7 height 7
checkbox input "true"
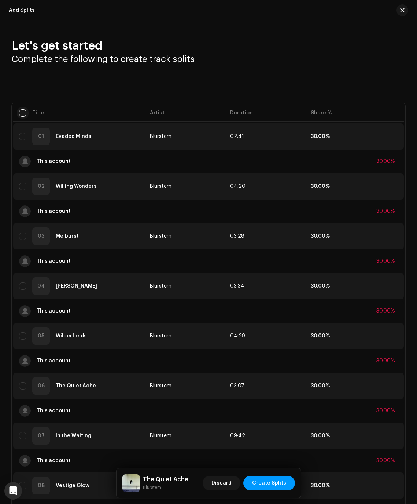
checkbox input "true"
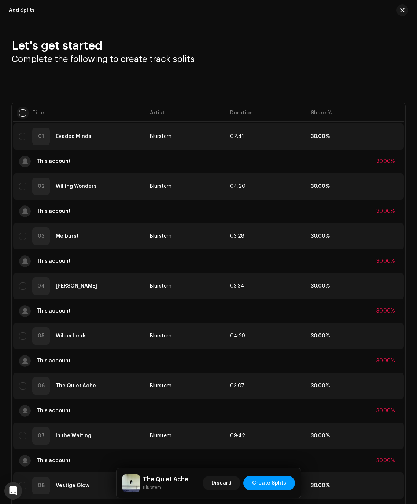
checkbox input "true"
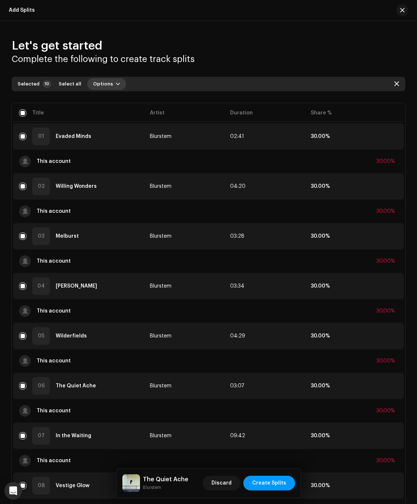
click at [102, 84] on span "Options" at bounding box center [103, 84] width 20 height 15
click at [109, 99] on span "Add splits" at bounding box center [103, 101] width 26 height 6
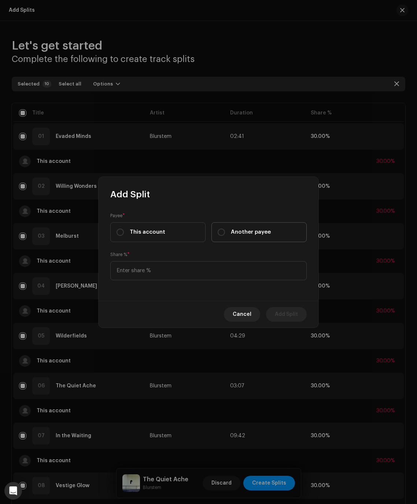
click at [238, 237] on label "Another payee" at bounding box center [259, 232] width 95 height 20
click at [225, 236] on input "Another payee" at bounding box center [221, 231] width 7 height 7
radio input "true"
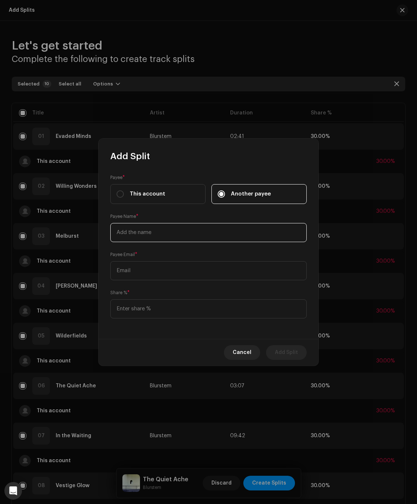
click at [154, 236] on input "text" at bounding box center [208, 232] width 197 height 19
type input "[PERSON_NAME]"
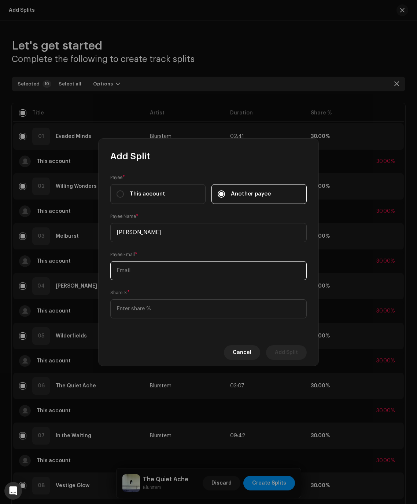
click at [136, 274] on input "text" at bounding box center [208, 270] width 197 height 19
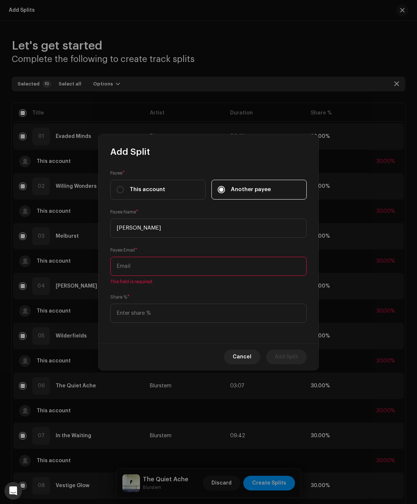
paste input "[PERSON_NAME][EMAIL_ADDRESS][DOMAIN_NAME]"
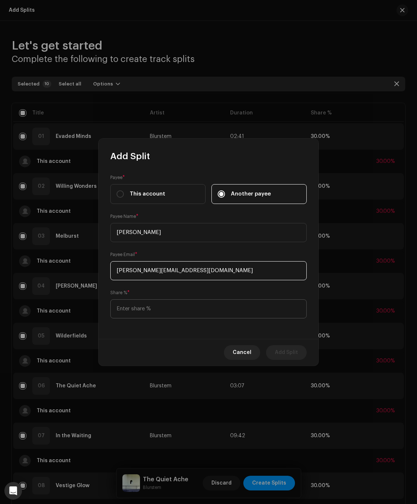
type input "[PERSON_NAME][EMAIL_ADDRESS][DOMAIN_NAME]"
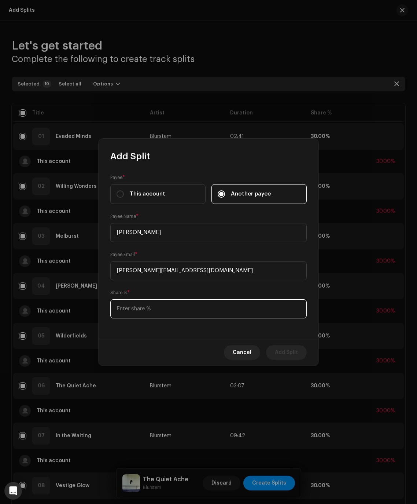
click at [167, 311] on input at bounding box center [208, 308] width 197 height 19
type input "70.00"
click at [290, 354] on span "Add Split" at bounding box center [286, 352] width 23 height 15
checkbox input "false"
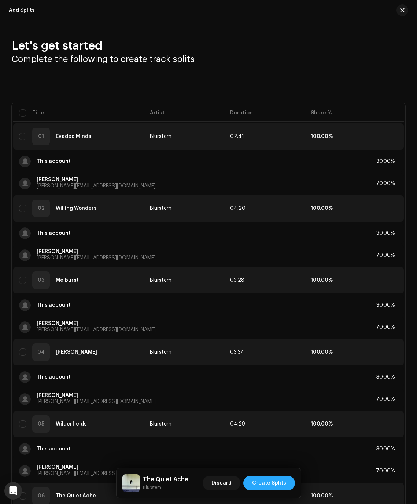
click at [280, 481] on span "Create Splits" at bounding box center [269, 483] width 34 height 15
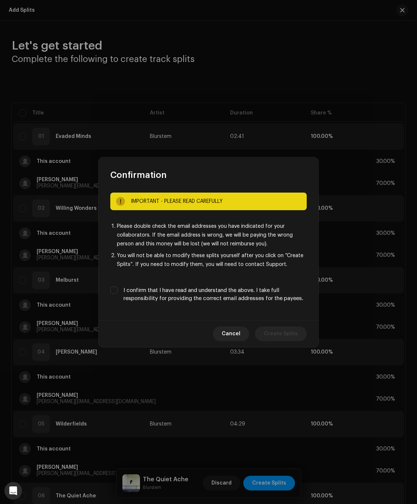
click at [187, 292] on label "I confirm that I have read and understand the above. I take full responsibility…" at bounding box center [215, 294] width 183 height 16
click at [118, 292] on input "I confirm that I have read and understand the above. I take full responsibility…" at bounding box center [113, 289] width 7 height 7
checkbox input "true"
click at [293, 331] on span "Create Splits" at bounding box center [281, 333] width 34 height 15
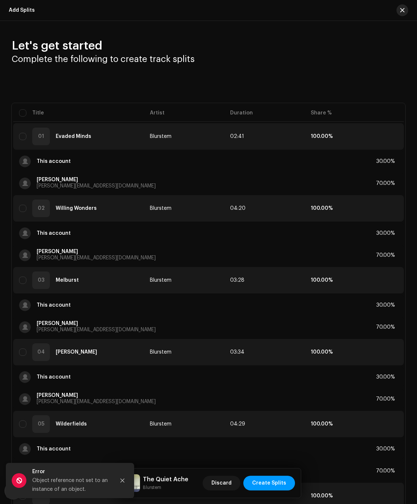
click at [398, 15] on button "button" at bounding box center [403, 10] width 12 height 12
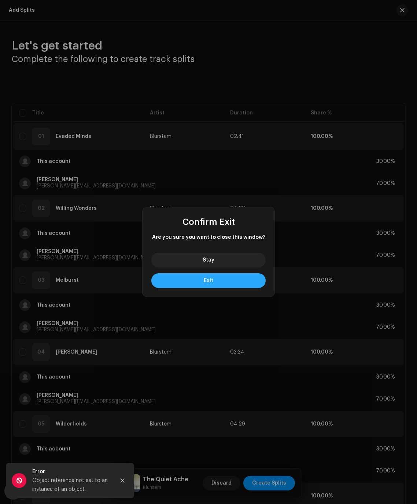
click at [220, 282] on button "Exit" at bounding box center [208, 280] width 114 height 15
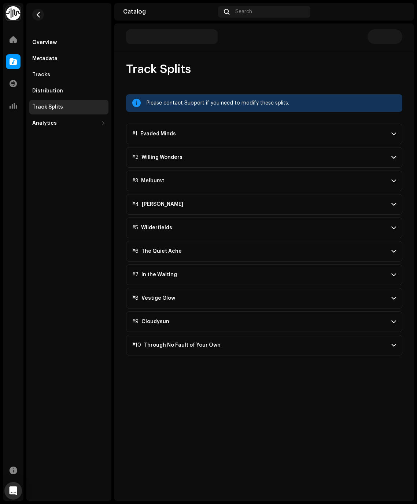
click at [174, 131] on p-accordion-header "#1 Evaded Minds" at bounding box center [264, 134] width 276 height 21
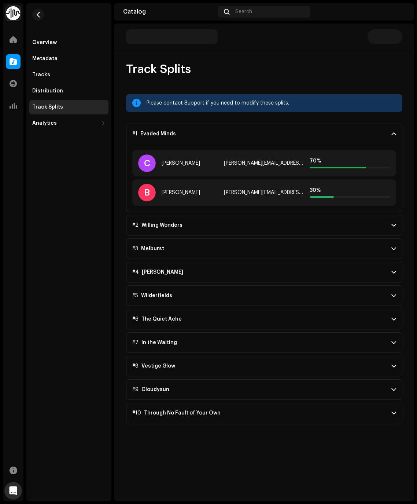
click at [164, 136] on div "Evaded Minds" at bounding box center [158, 134] width 36 height 6
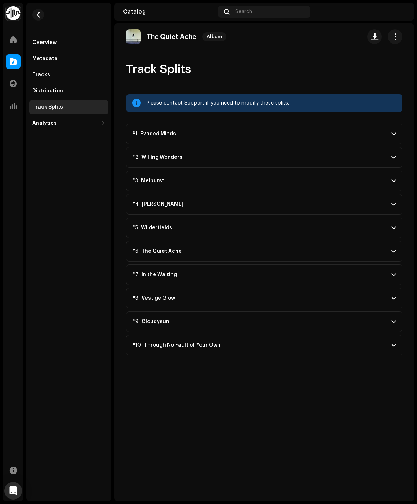
click at [163, 133] on div "Evaded Minds" at bounding box center [158, 134] width 36 height 6
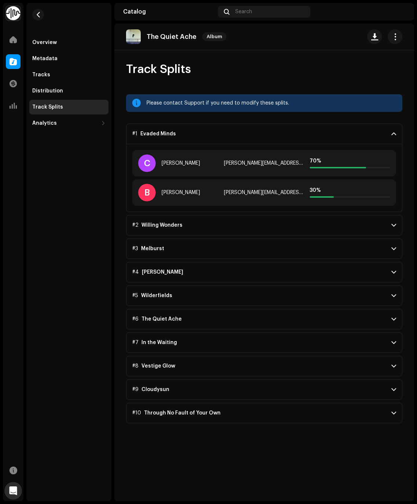
click at [162, 130] on p-accordion-header "#1 Evaded Minds" at bounding box center [264, 134] width 276 height 21
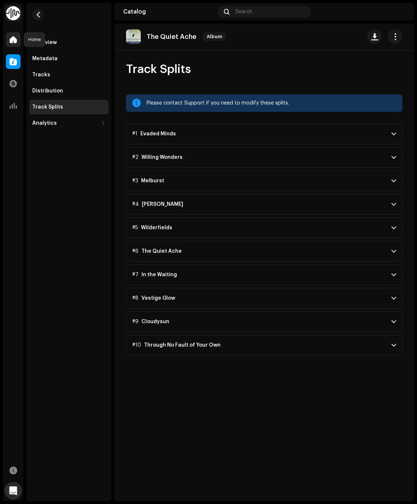
click at [10, 42] on span at bounding box center [13, 40] width 7 height 6
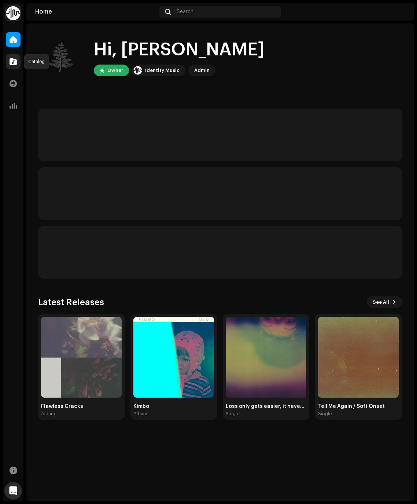
click at [17, 62] on div at bounding box center [13, 61] width 15 height 15
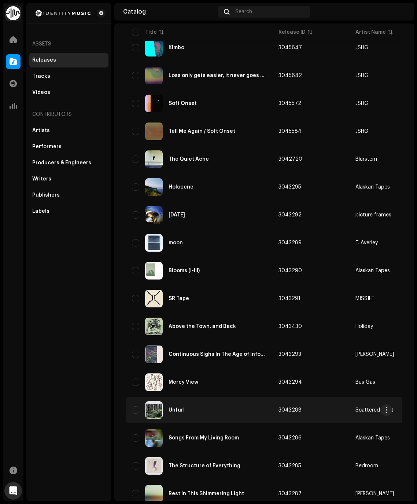
scroll to position [138, 0]
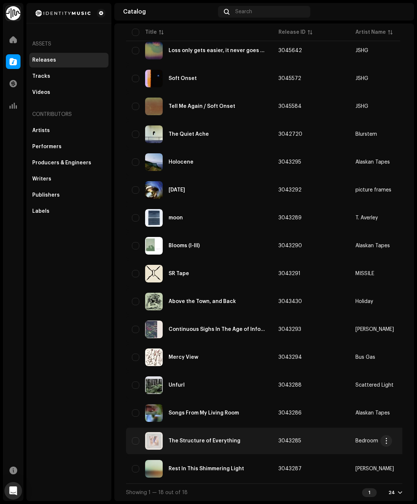
click at [216, 439] on div "The Structure of Everything" at bounding box center [205, 440] width 72 height 5
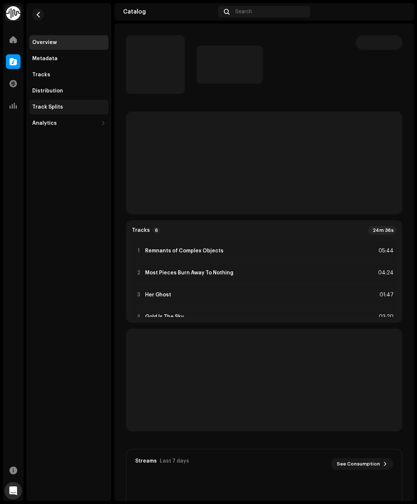
click at [61, 105] on div "Track Splits" at bounding box center [68, 107] width 73 height 6
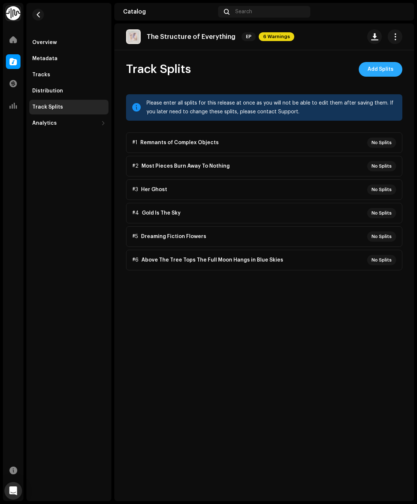
click at [380, 72] on span "Add Splits" at bounding box center [381, 69] width 26 height 15
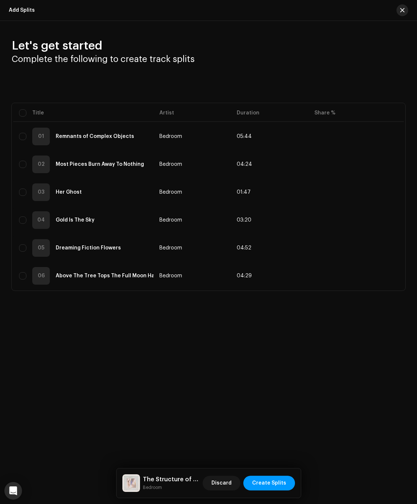
click at [402, 7] on span "button" at bounding box center [402, 10] width 4 height 6
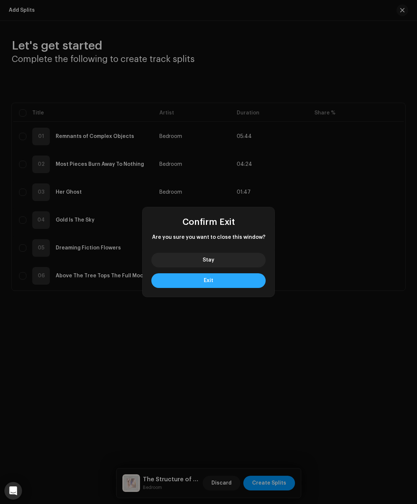
click at [234, 284] on button "Exit" at bounding box center [208, 280] width 114 height 15
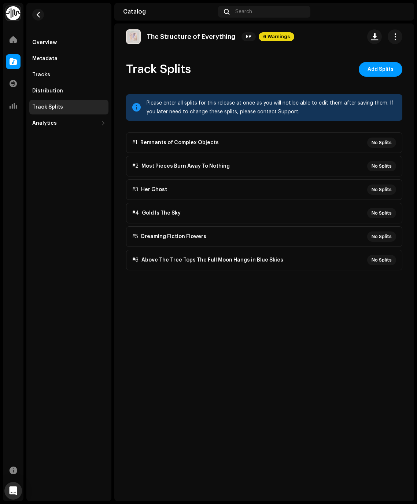
click at [278, 30] on div "The Structure of Everything EP 6 Warnings" at bounding box center [210, 36] width 168 height 15
click at [272, 37] on span "6 Warnings" at bounding box center [277, 36] width 36 height 9
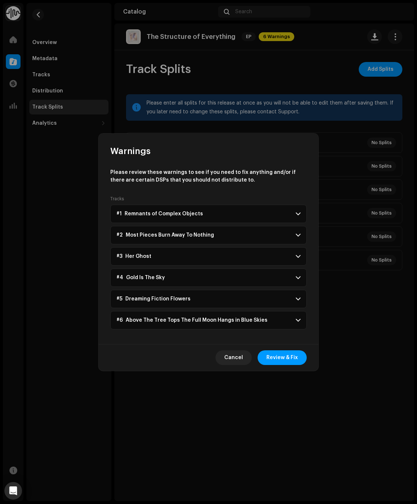
click at [213, 212] on p-accordion-header "#1 Remnants of Complex Objects" at bounding box center [208, 214] width 197 height 18
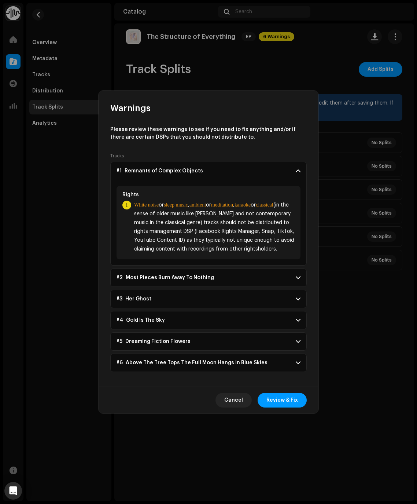
click at [211, 173] on p-accordion-header "#1 Remnants of Complex Objects" at bounding box center [208, 171] width 197 height 18
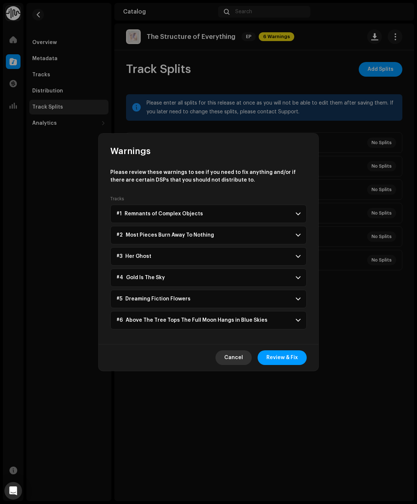
click at [238, 356] on span "Cancel" at bounding box center [233, 357] width 19 height 15
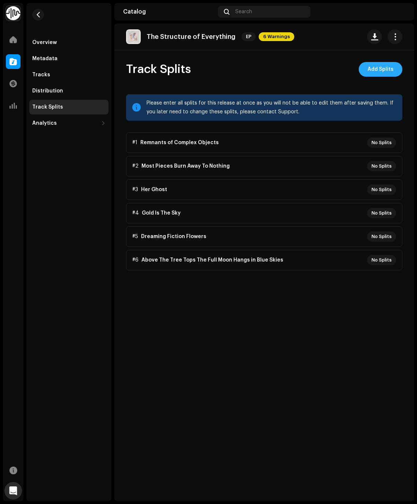
click at [375, 71] on span "Add Splits" at bounding box center [381, 69] width 26 height 15
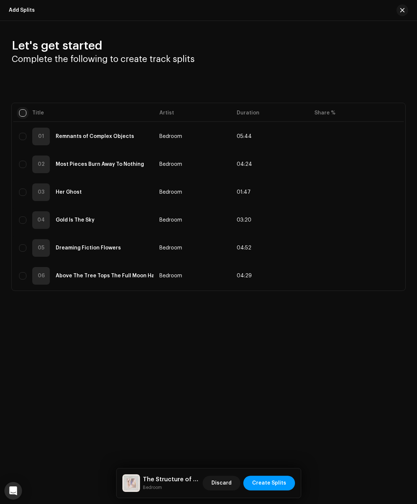
click at [20, 113] on input "checkbox" at bounding box center [22, 112] width 7 height 7
checkbox input "true"
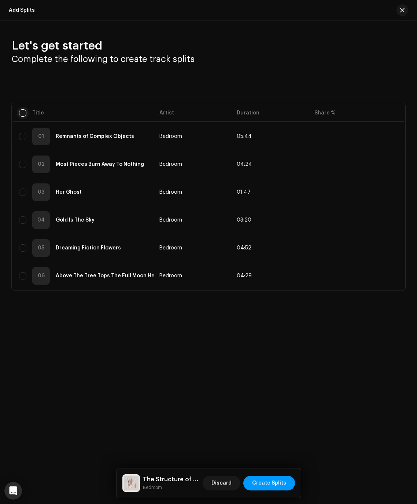
checkbox input "true"
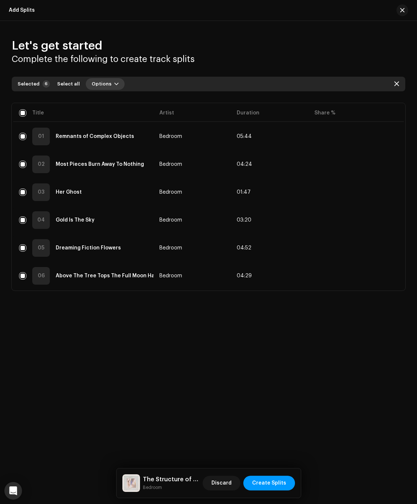
click at [114, 85] on span "button" at bounding box center [116, 84] width 4 height 6
click at [109, 101] on span "Add splits" at bounding box center [101, 101] width 26 height 6
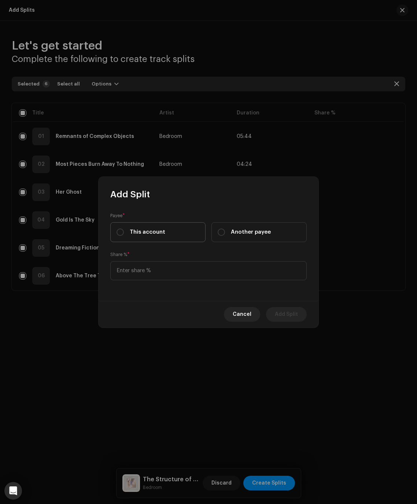
click at [140, 234] on span "This account" at bounding box center [148, 232] width 36 height 8
click at [124, 234] on input "This account" at bounding box center [120, 231] width 7 height 7
radio input "true"
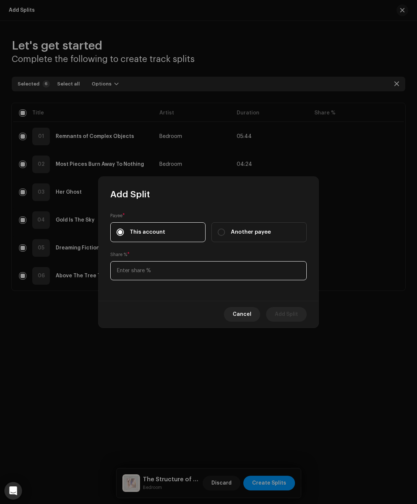
click at [168, 270] on input at bounding box center [208, 270] width 197 height 19
type input "30.00"
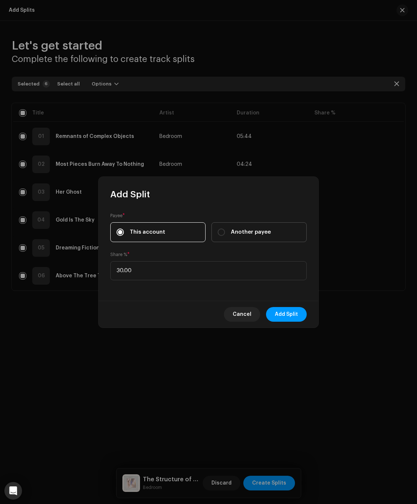
click at [263, 232] on span "Another payee" at bounding box center [251, 232] width 40 height 8
click at [225, 232] on input "Another payee" at bounding box center [221, 231] width 7 height 7
radio input "true"
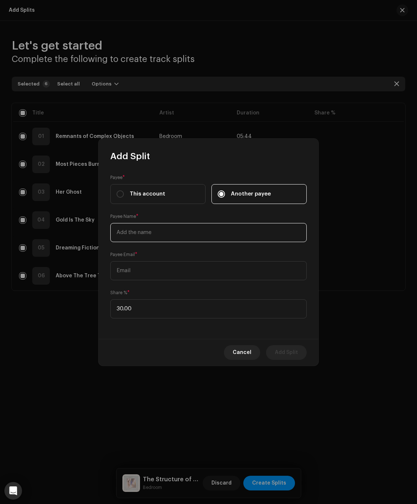
click at [147, 231] on input "text" at bounding box center [208, 232] width 197 height 19
type input "Adam London"
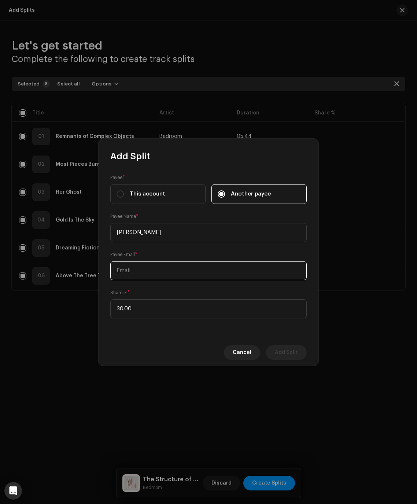
click at [174, 270] on input "text" at bounding box center [208, 270] width 197 height 19
paste input "iambedroom@gmail.com"
type input "iambedroom@gmail.com"
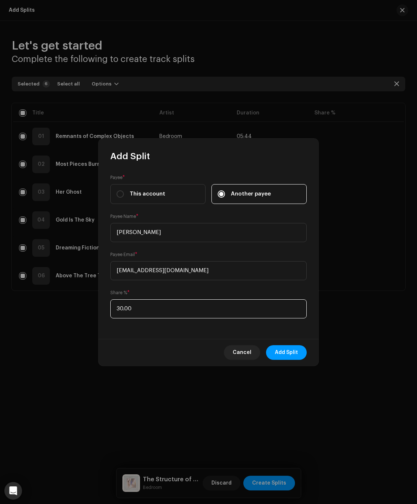
drag, startPoint x: 158, startPoint y: 313, endPoint x: 91, endPoint y: 314, distance: 67.5
click at [91, 314] on div "Add Split Payee * This account Another payee Payee Name * Adam London Payee Ema…" at bounding box center [208, 252] width 417 height 504
drag, startPoint x: 133, startPoint y: 311, endPoint x: 118, endPoint y: 312, distance: 15.1
click at [119, 312] on input "30.00" at bounding box center [208, 308] width 197 height 19
drag, startPoint x: 149, startPoint y: 309, endPoint x: 105, endPoint y: 305, distance: 43.8
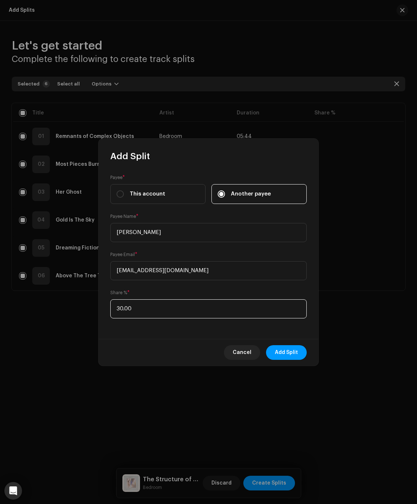
click at [105, 305] on div "Payee * This account Another payee Payee Name * Adam London Payee Email * iambe…" at bounding box center [209, 250] width 220 height 177
type input "70.00"
click at [282, 348] on span "Add Split" at bounding box center [286, 352] width 23 height 15
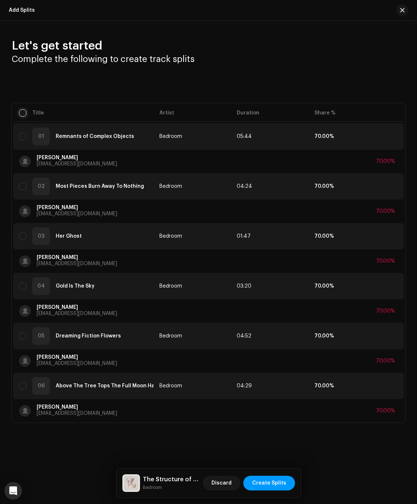
click at [23, 114] on input "checkbox" at bounding box center [22, 112] width 7 height 7
checkbox input "true"
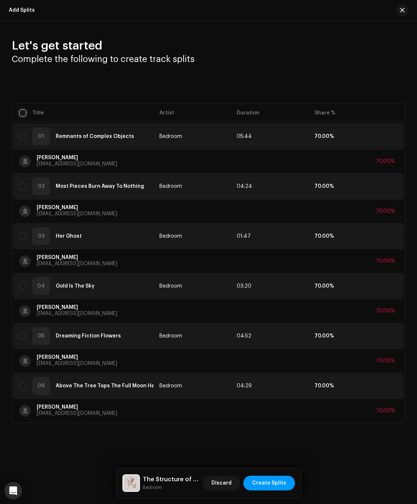
checkbox input "true"
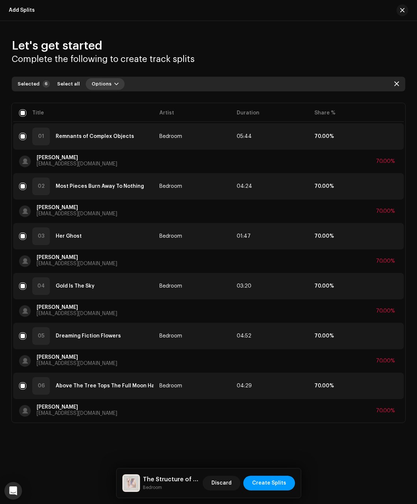
click at [94, 88] on span "Options" at bounding box center [102, 84] width 20 height 15
click at [103, 102] on span "Add splits" at bounding box center [101, 101] width 26 height 6
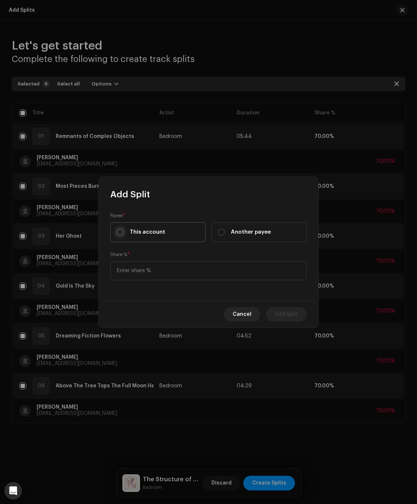
click at [121, 232] on input "This account" at bounding box center [120, 231] width 7 height 7
radio input "true"
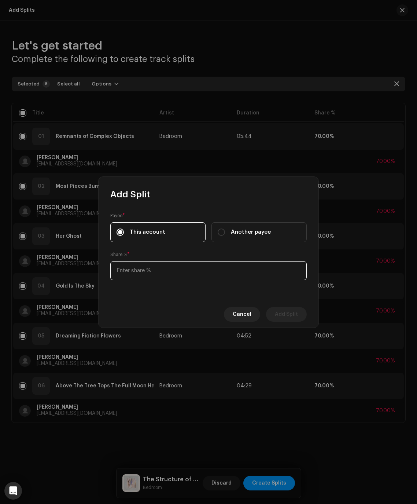
click at [134, 277] on input at bounding box center [208, 270] width 197 height 19
type input "30.00"
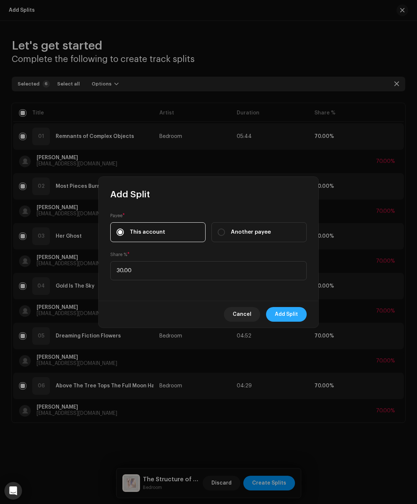
click at [293, 311] on span "Add Split" at bounding box center [286, 314] width 23 height 15
checkbox input "false"
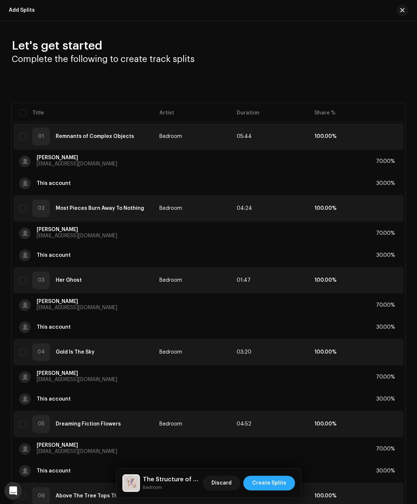
click at [271, 486] on span "Create Splits" at bounding box center [269, 483] width 34 height 15
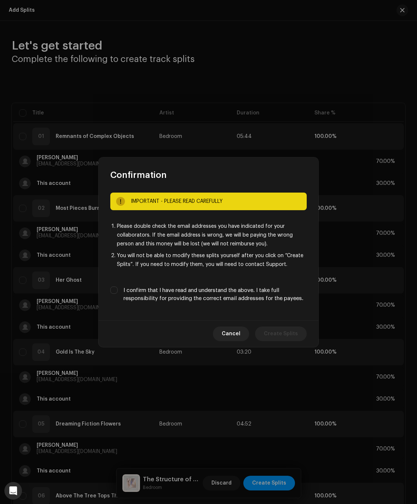
click at [175, 296] on label "I confirm that I have read and understand the above. I take full responsibility…" at bounding box center [215, 294] width 183 height 16
click at [118, 294] on input "I confirm that I have read and understand the above. I take full responsibility…" at bounding box center [113, 289] width 7 height 7
checkbox input "true"
click at [274, 339] on span "Create Splits" at bounding box center [281, 333] width 34 height 15
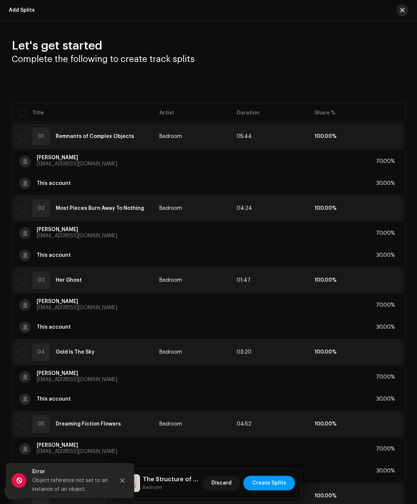
click at [402, 8] on span "button" at bounding box center [402, 10] width 4 height 6
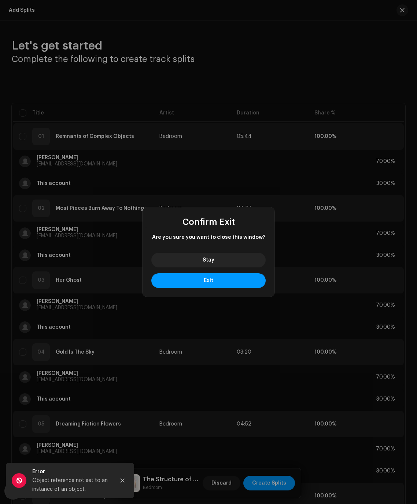
click at [231, 289] on div "Stay Exit" at bounding box center [209, 272] width 132 height 50
click at [227, 275] on button "Exit" at bounding box center [208, 280] width 114 height 15
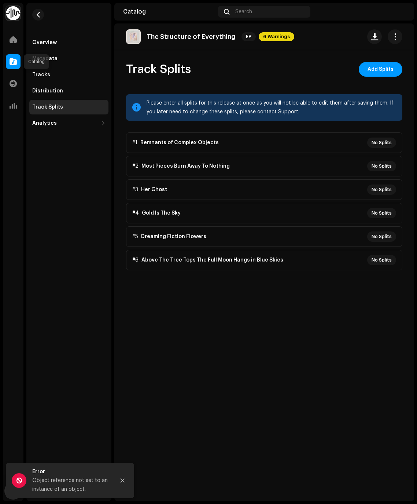
click at [10, 60] on span at bounding box center [13, 62] width 7 height 6
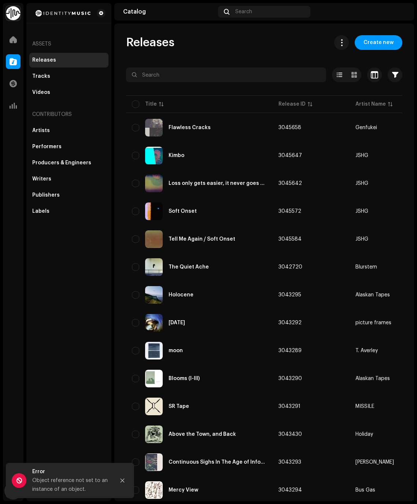
scroll to position [138, 0]
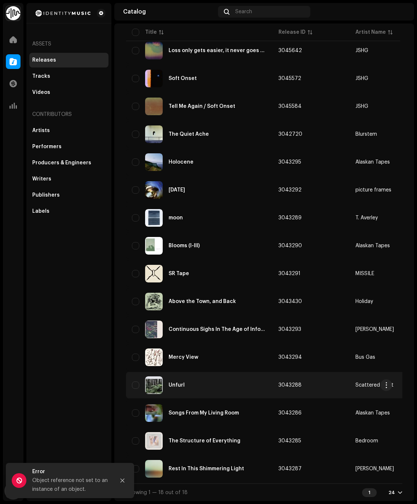
click at [169, 383] on div "Unfurl" at bounding box center [177, 384] width 16 height 5
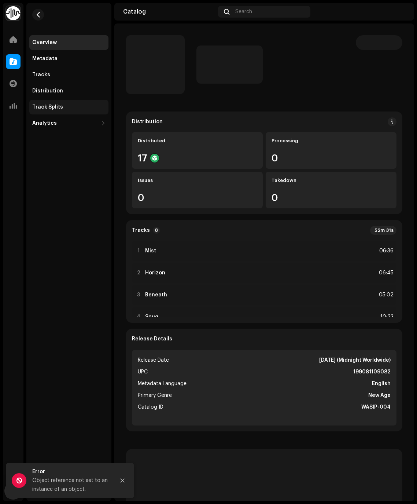
click at [63, 106] on div "Track Splits" at bounding box center [68, 107] width 73 height 6
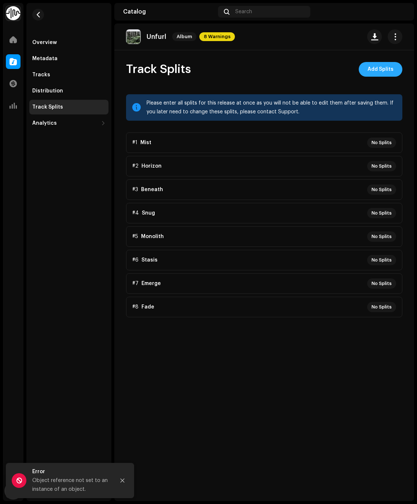
click at [366, 73] on button "Add Splits" at bounding box center [381, 69] width 44 height 15
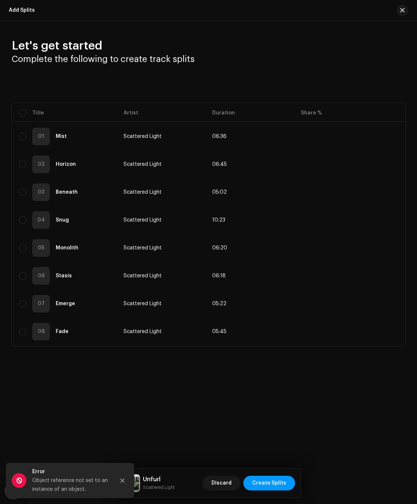
click at [12, 114] on div "Title Artist Duration Share % 01 Mist Scattered Light 06:36 02 Horizon Scattere…" at bounding box center [209, 224] width 394 height 243
click at [22, 114] on input "checkbox" at bounding box center [22, 112] width 7 height 7
checkbox input "true"
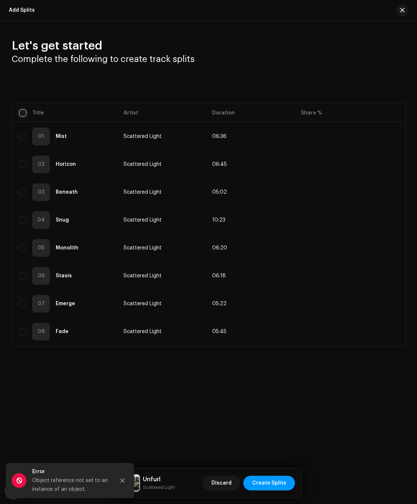
checkbox input "true"
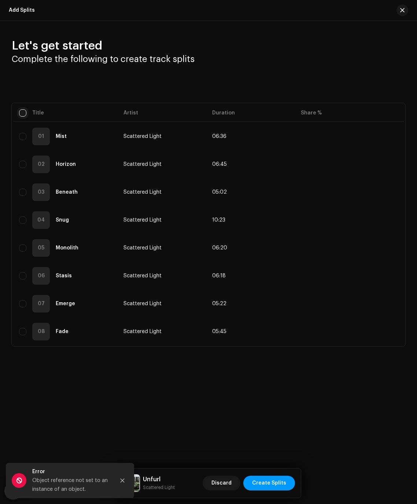
checkbox input "true"
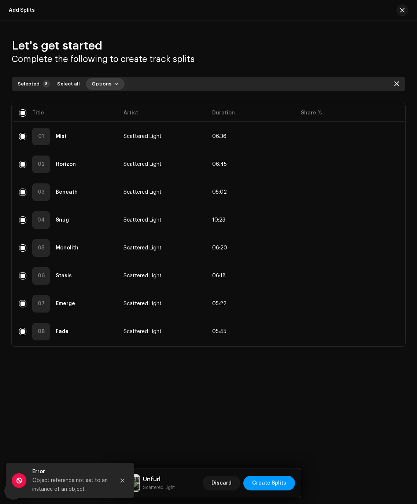
click at [106, 85] on button "Options" at bounding box center [105, 84] width 39 height 12
click at [105, 97] on div "Add splits" at bounding box center [122, 100] width 74 height 15
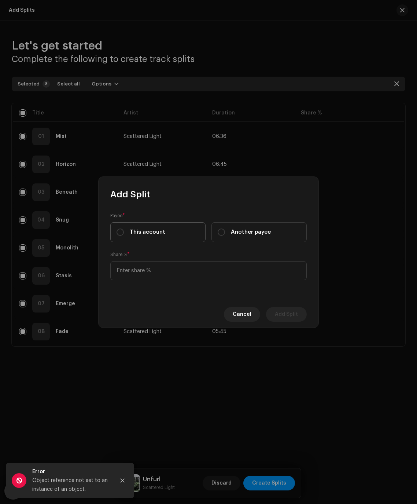
click at [154, 236] on label "This account" at bounding box center [157, 232] width 95 height 20
click at [124, 236] on input "This account" at bounding box center [120, 231] width 7 height 7
radio input "true"
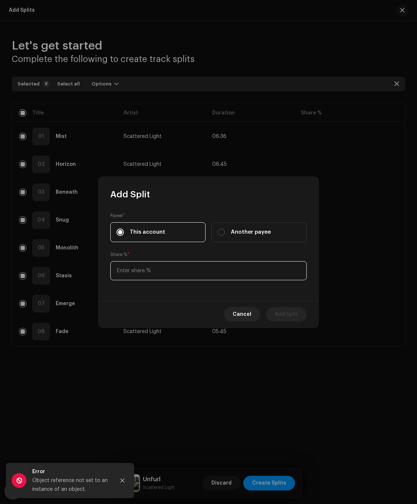
click at [152, 270] on input at bounding box center [208, 270] width 197 height 19
type input "30.00"
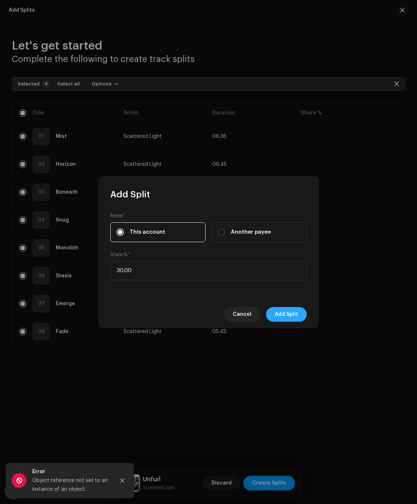
click at [276, 316] on span "Add Split" at bounding box center [286, 314] width 23 height 15
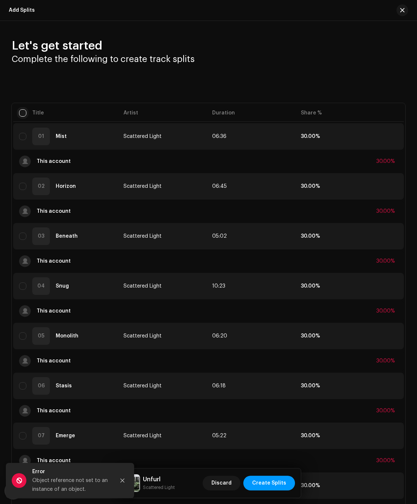
click at [25, 109] on input "checkbox" at bounding box center [22, 112] width 7 height 7
checkbox input "true"
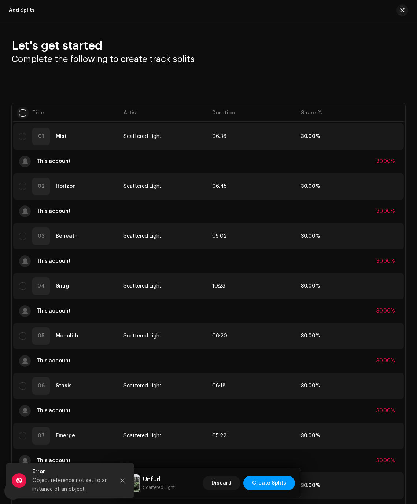
checkbox input "true"
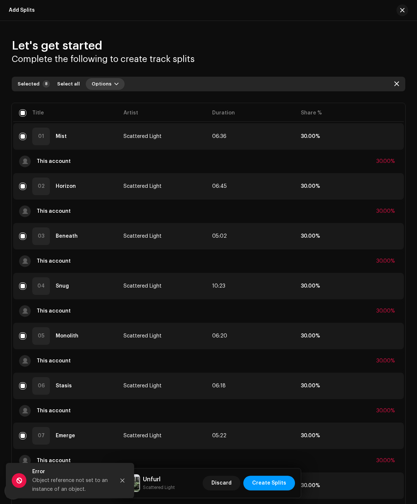
click at [102, 81] on span "Options" at bounding box center [102, 84] width 20 height 15
click at [110, 107] on div "Add splits" at bounding box center [122, 100] width 74 height 15
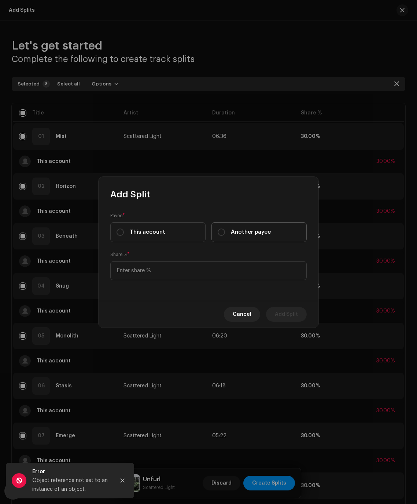
click at [242, 232] on span "Another payee" at bounding box center [251, 232] width 40 height 8
click at [225, 232] on input "Another payee" at bounding box center [221, 231] width 7 height 7
radio input "true"
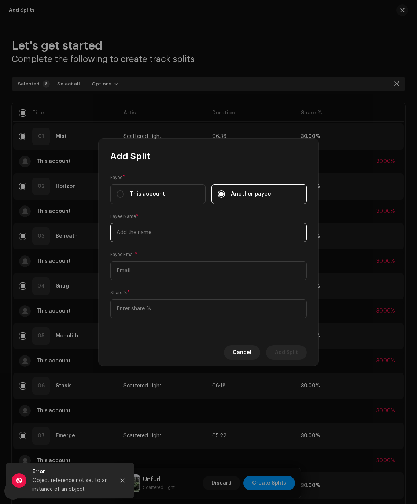
click at [144, 232] on input "text" at bounding box center [208, 232] width 197 height 19
type input "Nick Simpson"
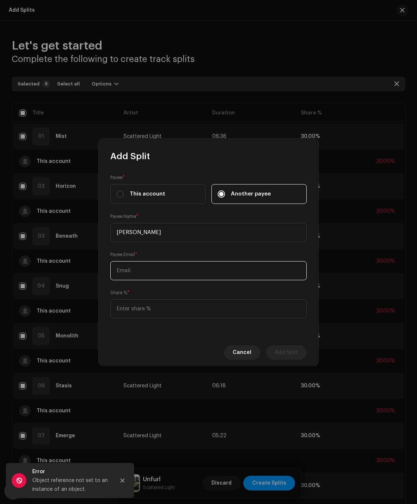
click at [133, 278] on input "text" at bounding box center [208, 270] width 197 height 19
paste input "nj_simpson@hotmail.com"
type input "nj_simpson@hotmail.com"
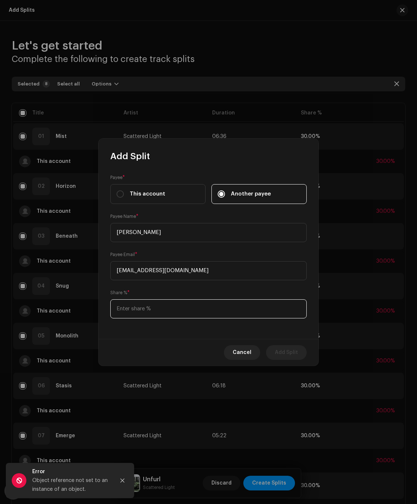
click at [128, 306] on input at bounding box center [208, 308] width 197 height 19
type input "70.00"
click at [281, 353] on span "Add Split" at bounding box center [286, 352] width 23 height 15
checkbox input "false"
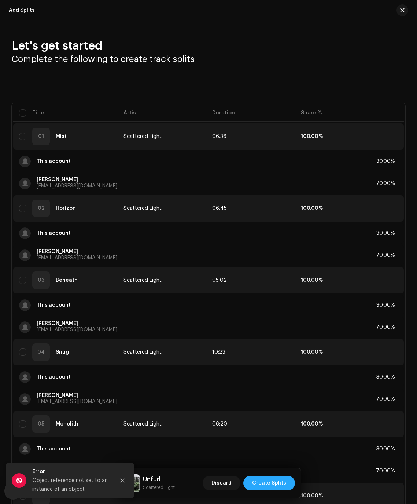
click at [279, 485] on span "Create Splits" at bounding box center [269, 483] width 34 height 15
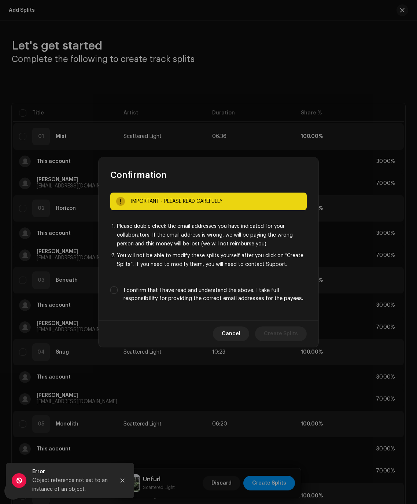
click at [203, 298] on label "I confirm that I have read and understand the above. I take full responsibility…" at bounding box center [215, 294] width 183 height 16
click at [118, 294] on input "I confirm that I have read and understand the above. I take full responsibility…" at bounding box center [113, 289] width 7 height 7
checkbox input "true"
click at [278, 334] on span "Create Splits" at bounding box center [281, 333] width 34 height 15
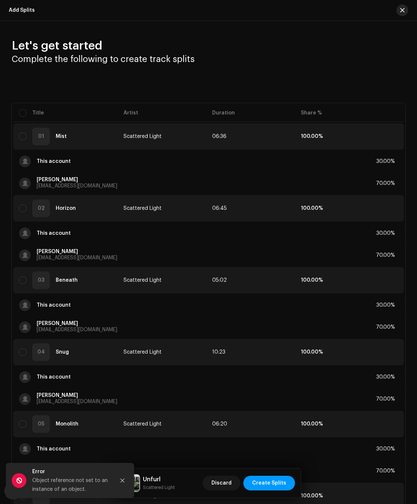
click at [400, 12] on span "button" at bounding box center [402, 10] width 4 height 6
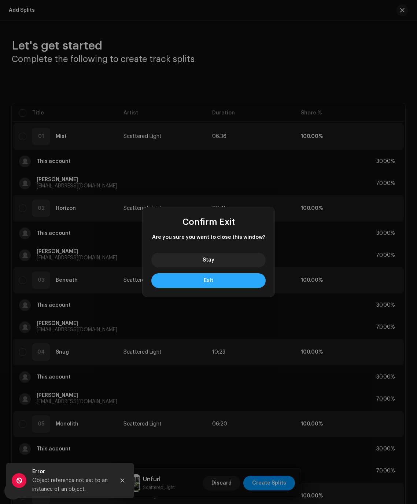
click at [215, 279] on button "Exit" at bounding box center [208, 280] width 114 height 15
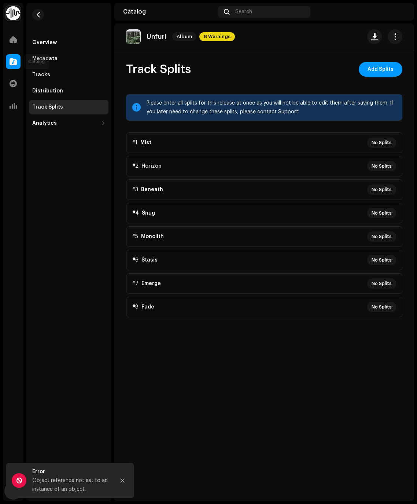
click at [9, 61] on div at bounding box center [13, 61] width 15 height 15
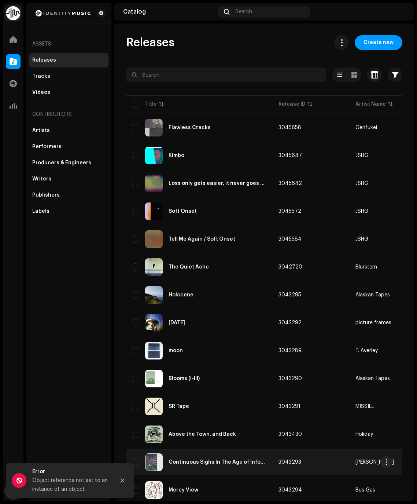
scroll to position [138, 0]
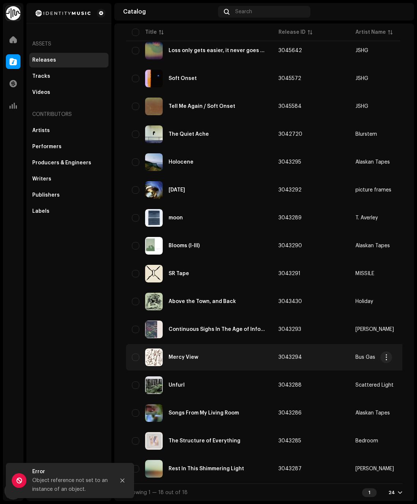
click at [185, 361] on div "Mercy View" at bounding box center [199, 357] width 135 height 18
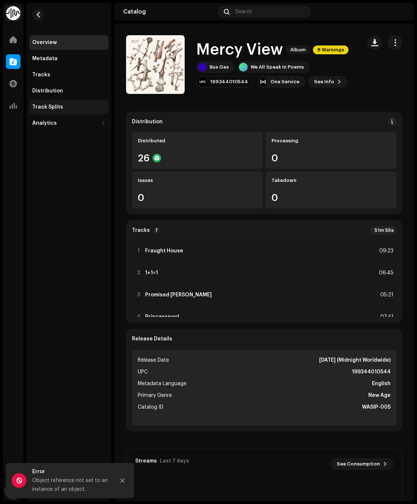
click at [61, 107] on div "Track Splits" at bounding box center [68, 107] width 73 height 6
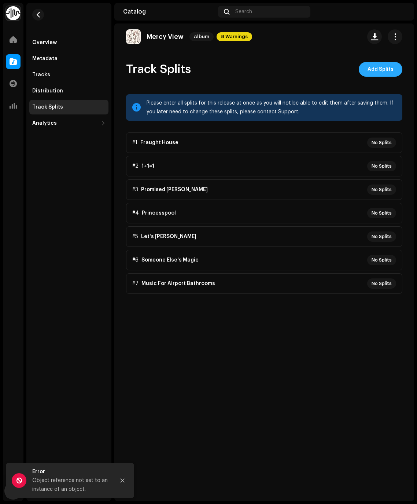
click at [376, 70] on span "Add Splits" at bounding box center [381, 69] width 26 height 15
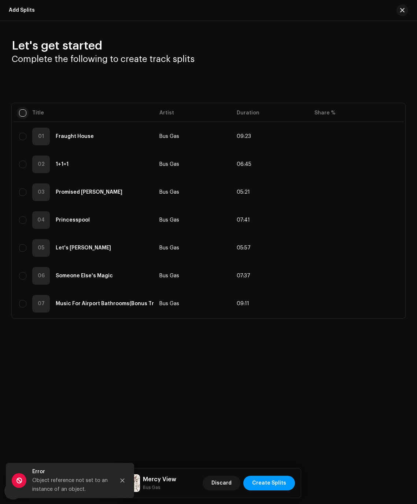
click at [20, 113] on input "checkbox" at bounding box center [22, 112] width 7 height 7
checkbox input "true"
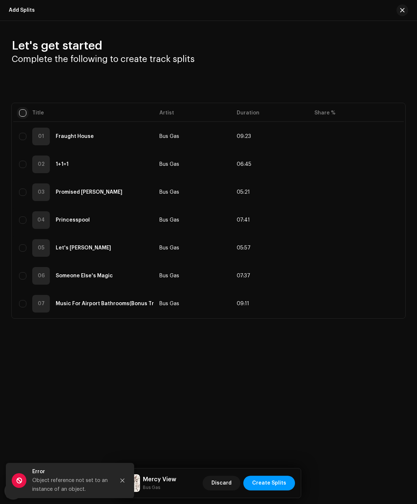
checkbox input "true"
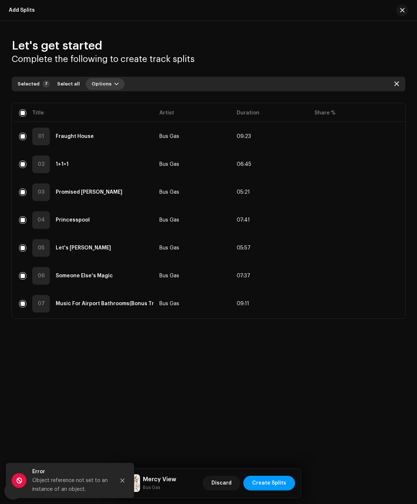
click at [98, 83] on span "Options" at bounding box center [102, 84] width 20 height 15
click at [99, 103] on span "Add splits" at bounding box center [101, 101] width 26 height 6
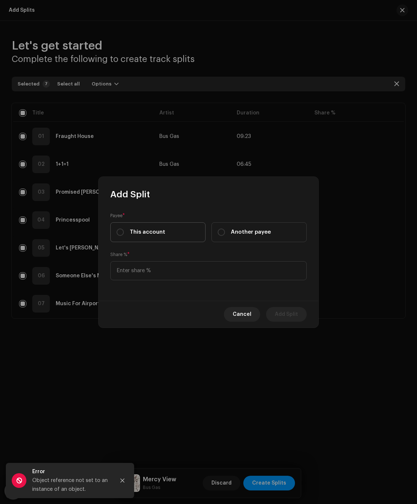
click at [127, 228] on div "This account" at bounding box center [141, 232] width 49 height 8
click at [124, 228] on input "This account" at bounding box center [120, 231] width 7 height 7
radio input "true"
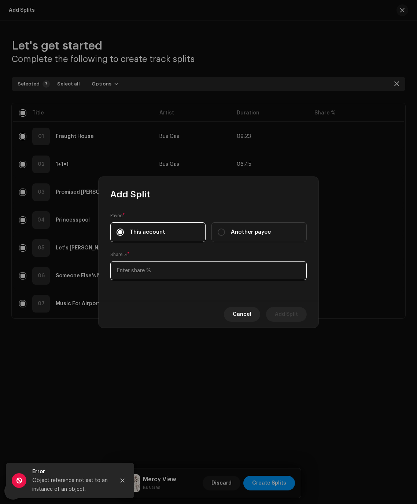
click at [135, 263] on input at bounding box center [208, 270] width 197 height 19
type input "30.00"
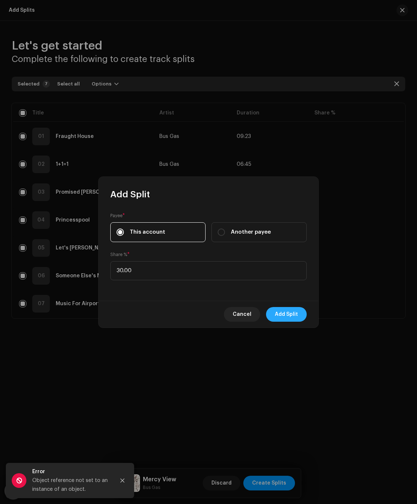
click at [276, 316] on span "Add Split" at bounding box center [286, 314] width 23 height 15
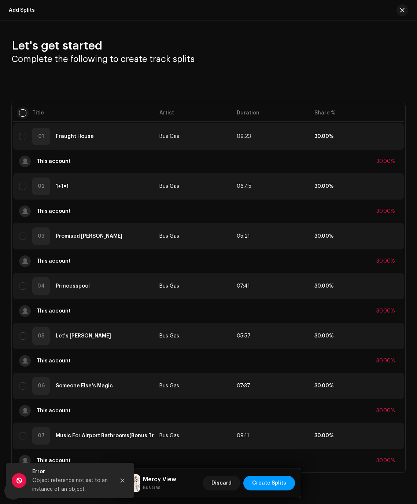
click at [24, 114] on input "checkbox" at bounding box center [22, 112] width 7 height 7
checkbox input "true"
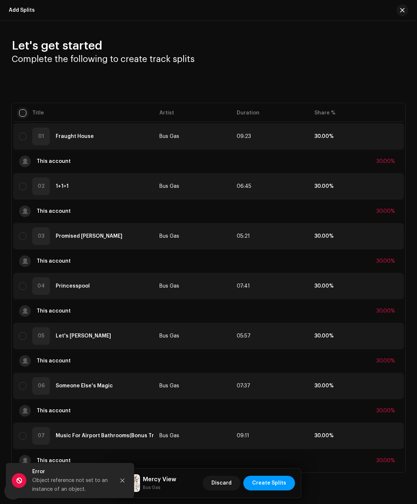
checkbox input "true"
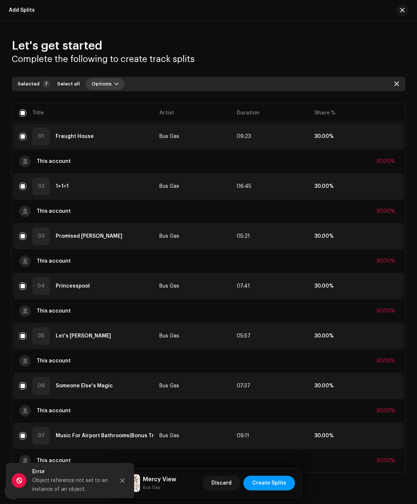
click at [107, 85] on button "Options" at bounding box center [105, 84] width 39 height 12
click at [111, 104] on div "Add splits" at bounding box center [122, 100] width 74 height 15
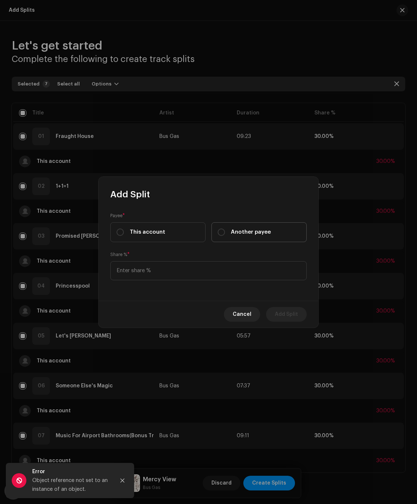
click at [241, 227] on label "Another payee" at bounding box center [259, 232] width 95 height 20
click at [225, 228] on input "Another payee" at bounding box center [221, 231] width 7 height 7
radio input "true"
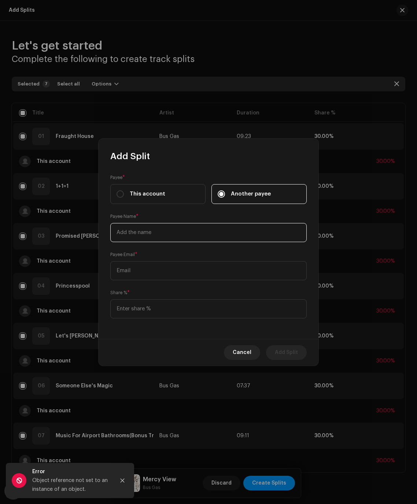
click at [153, 231] on input "text" at bounding box center [208, 232] width 197 height 19
type input "Bus Gas"
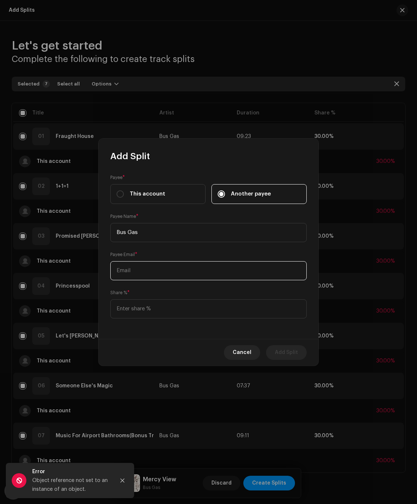
click at [150, 272] on input "text" at bounding box center [208, 270] width 197 height 19
paste input "nj_simpson@hotmail.com"
type input "nj_simpson@hotmail.com"
drag, startPoint x: 193, startPoint y: 268, endPoint x: 89, endPoint y: 255, distance: 104.9
click at [90, 255] on div "Add Split Payee * This account Another payee Payee Name * Bus Gas Payee Email *…" at bounding box center [208, 252] width 417 height 504
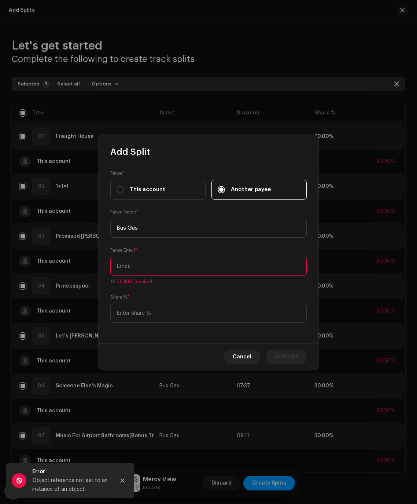
paste input "bbuussggaass@gmail.com"
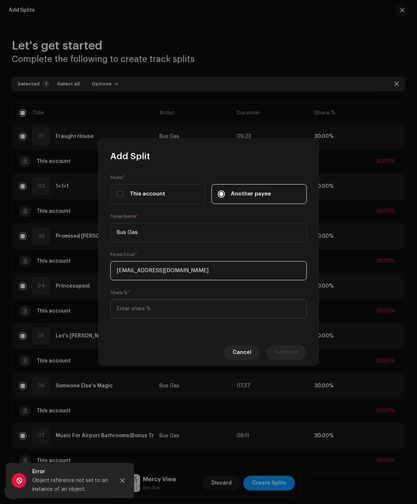
type input "bbuussggaass@gmail.com"
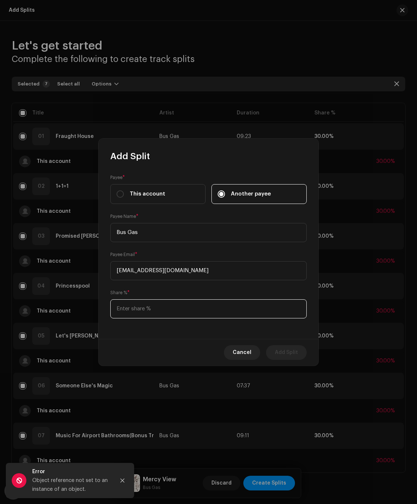
click at [169, 312] on input at bounding box center [208, 308] width 197 height 19
type input "70.00"
click at [296, 353] on span "Add Split" at bounding box center [286, 352] width 23 height 15
checkbox input "false"
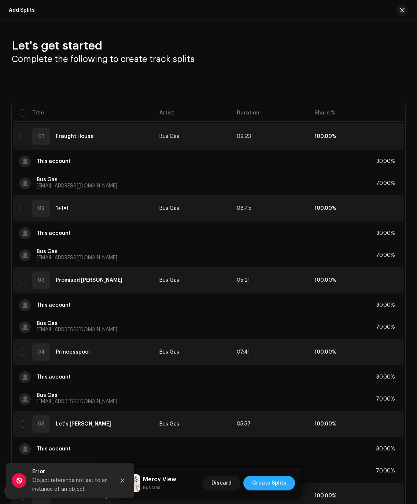
click at [281, 485] on span "Create Splits" at bounding box center [269, 483] width 34 height 15
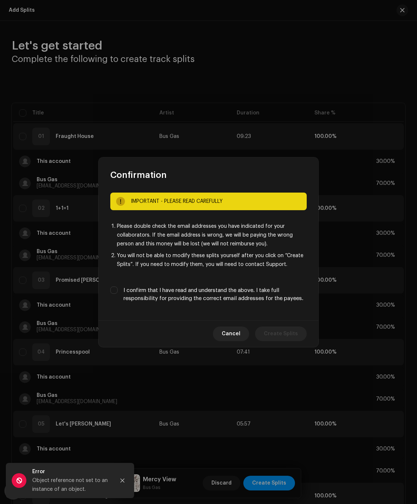
click at [144, 289] on label "I confirm that I have read and understand the above. I take full responsibility…" at bounding box center [215, 294] width 183 height 16
click at [118, 289] on input "I confirm that I have read and understand the above. I take full responsibility…" at bounding box center [113, 289] width 7 height 7
checkbox input "true"
click at [282, 336] on span "Create Splits" at bounding box center [281, 333] width 34 height 15
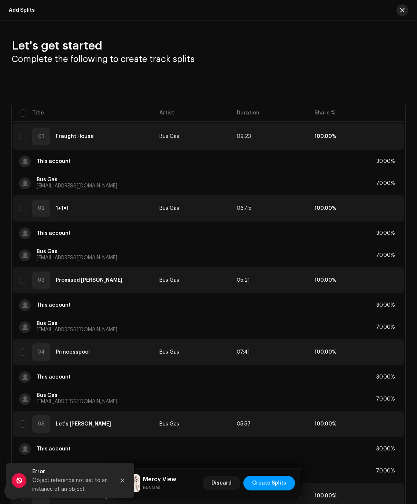
click at [402, 9] on button "button" at bounding box center [403, 10] width 12 height 12
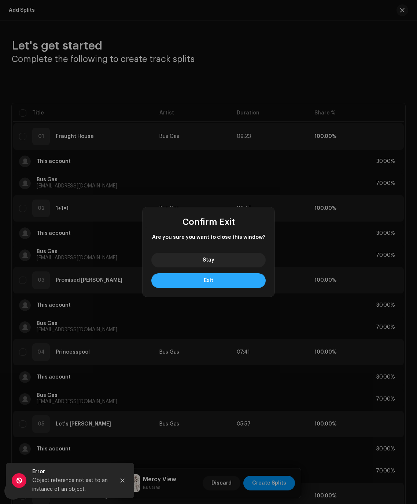
click at [234, 276] on button "Exit" at bounding box center [208, 280] width 114 height 15
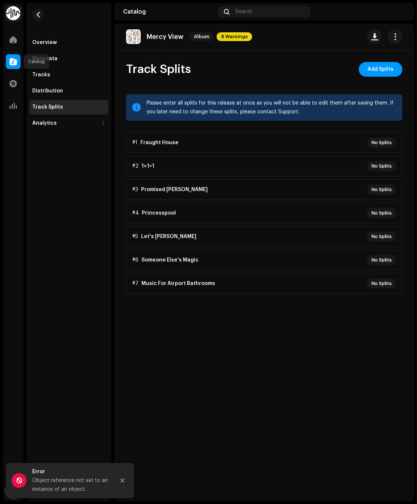
click at [17, 66] on div at bounding box center [13, 61] width 15 height 15
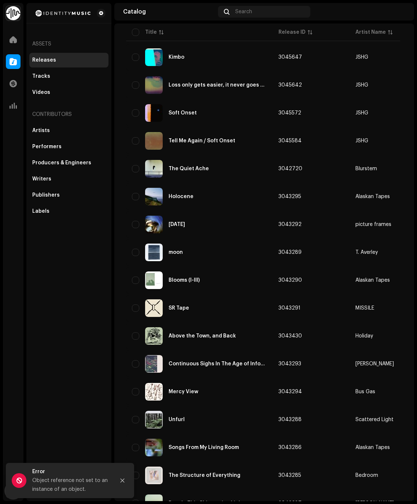
scroll to position [88, 0]
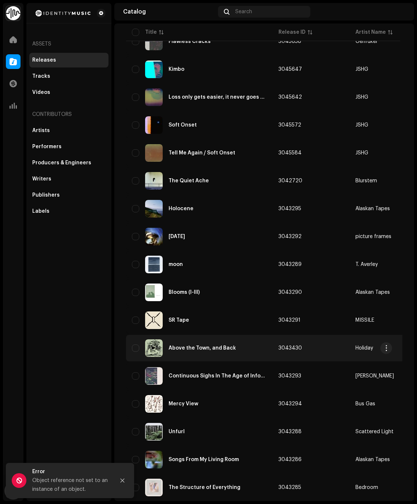
click at [195, 348] on div "Above the Town, and Back" at bounding box center [202, 347] width 67 height 5
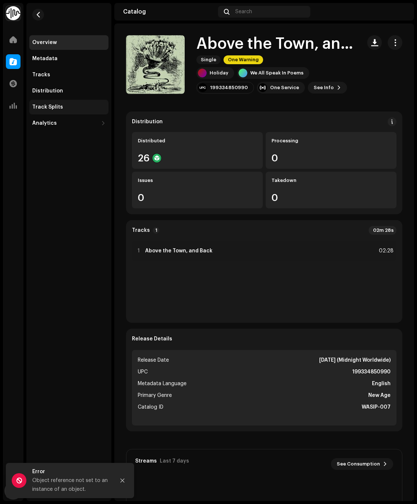
click at [51, 106] on div "Track Splits" at bounding box center [47, 107] width 31 height 6
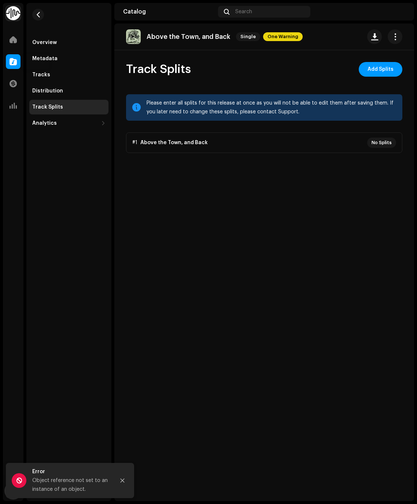
click at [17, 62] on div at bounding box center [13, 61] width 15 height 15
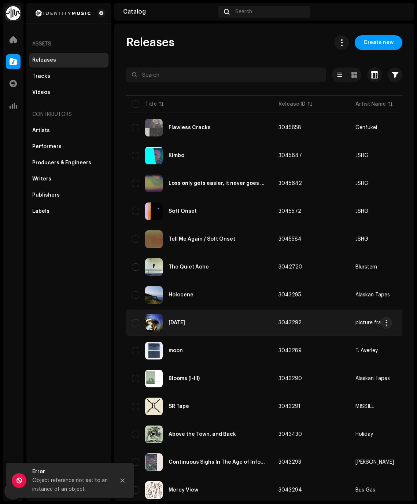
click at [182, 323] on div "[DATE]" at bounding box center [177, 322] width 17 height 5
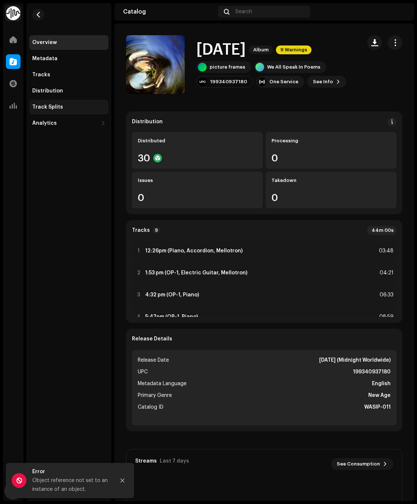
click at [67, 106] on div "Track Splits" at bounding box center [68, 107] width 73 height 6
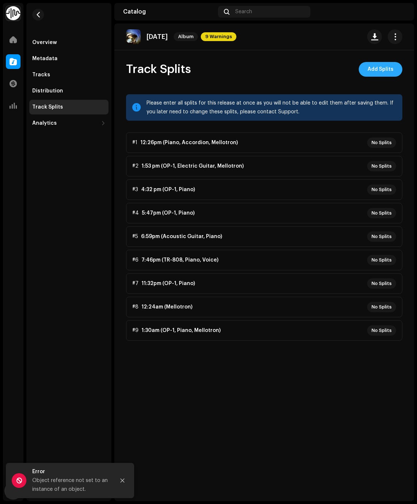
click at [380, 66] on span "Add Splits" at bounding box center [381, 69] width 26 height 15
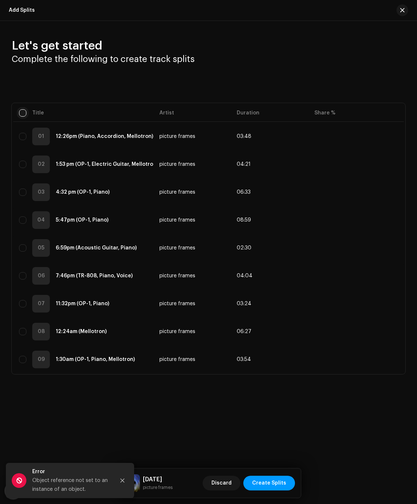
click at [25, 110] on input "checkbox" at bounding box center [22, 112] width 7 height 7
checkbox input "true"
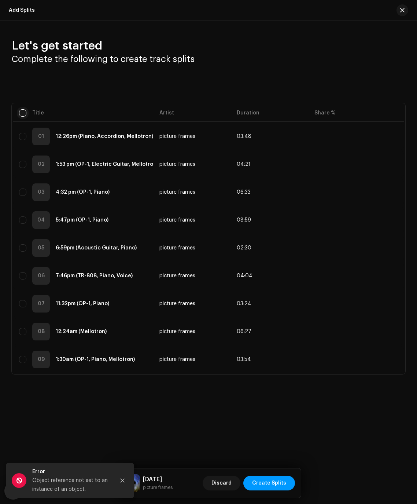
checkbox input "true"
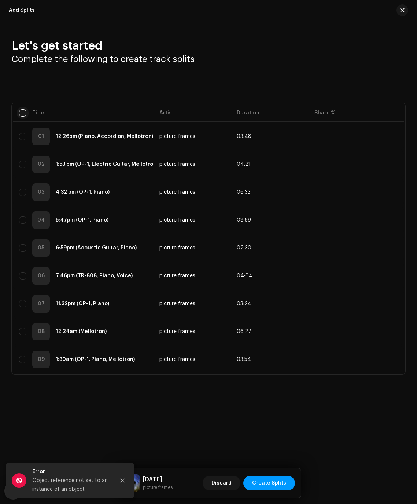
checkbox input "true"
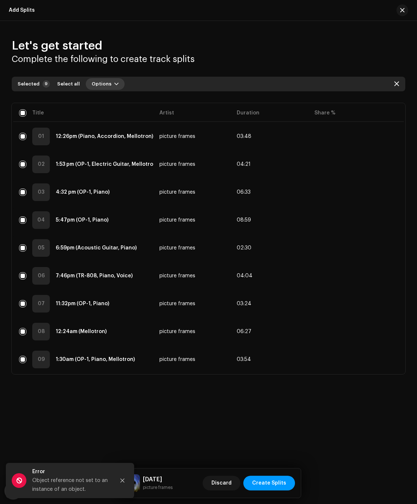
click at [95, 84] on span "Options" at bounding box center [102, 84] width 20 height 15
click at [95, 102] on span "Add splits" at bounding box center [101, 101] width 26 height 6
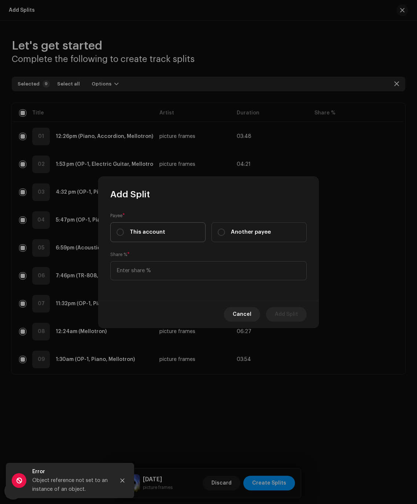
click at [137, 231] on span "This account" at bounding box center [148, 232] width 36 height 8
click at [124, 231] on input "This account" at bounding box center [120, 231] width 7 height 7
radio input "true"
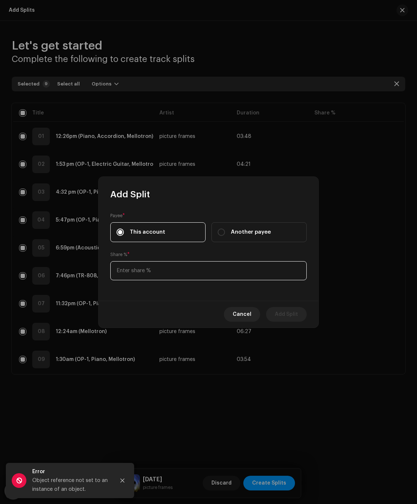
click at [141, 265] on input at bounding box center [208, 270] width 197 height 19
type input "30.00"
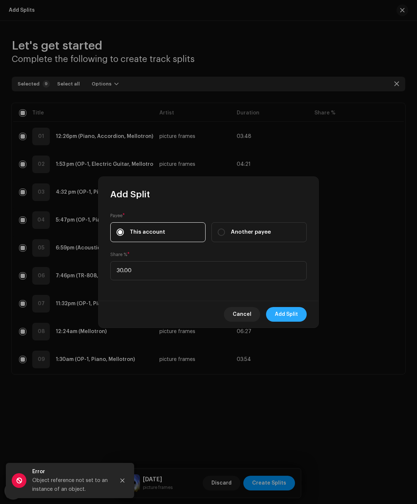
click at [278, 314] on span "Add Split" at bounding box center [286, 314] width 23 height 15
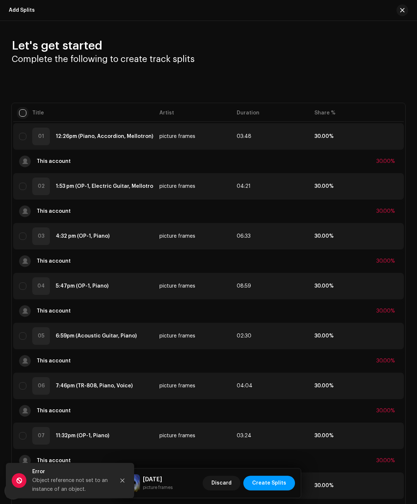
click at [20, 116] on input "checkbox" at bounding box center [22, 112] width 7 height 7
checkbox input "true"
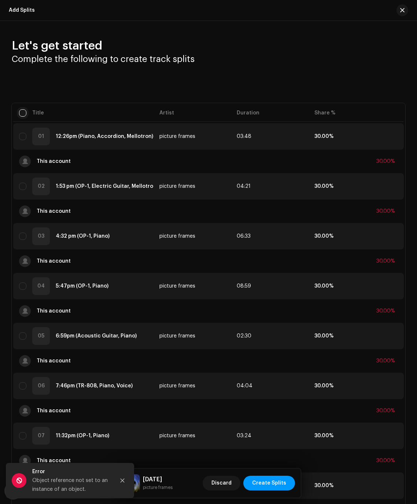
checkbox input "true"
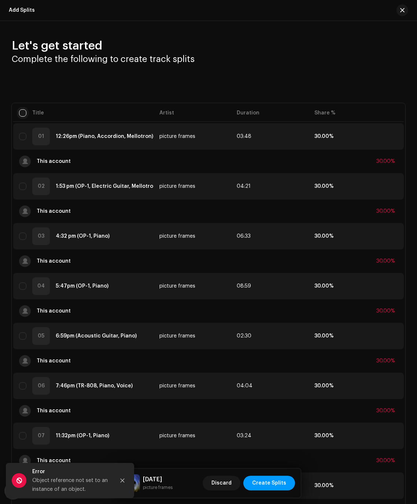
checkbox input "true"
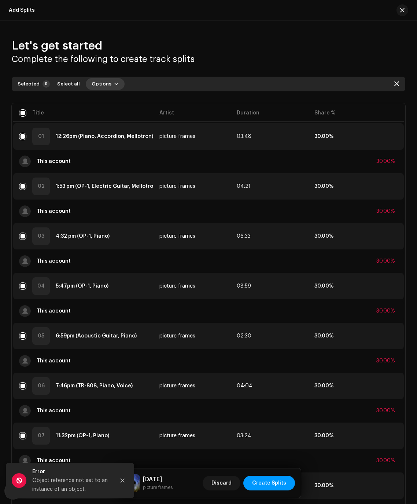
click at [98, 87] on span "Options" at bounding box center [102, 84] width 20 height 15
click at [99, 101] on span "Add splits" at bounding box center [101, 101] width 26 height 6
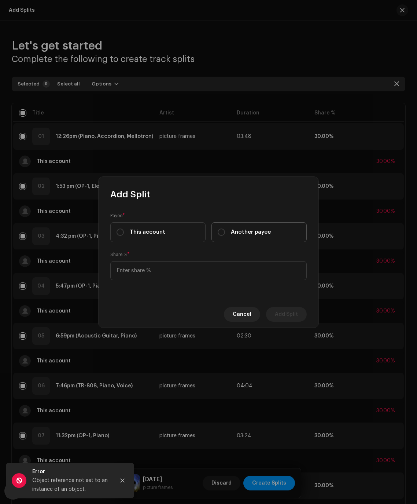
click at [237, 233] on span "Another payee" at bounding box center [251, 232] width 40 height 8
click at [225, 233] on input "Another payee" at bounding box center [221, 231] width 7 height 7
radio input "true"
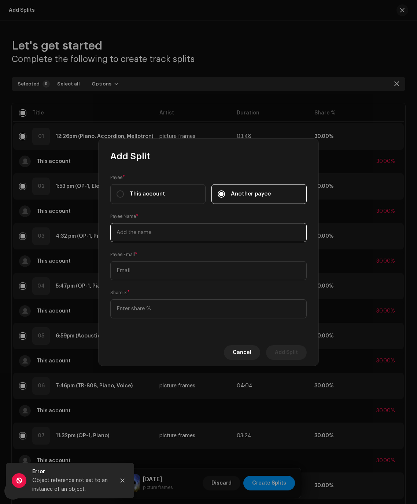
click at [162, 232] on input "text" at bounding box center [208, 232] width 197 height 19
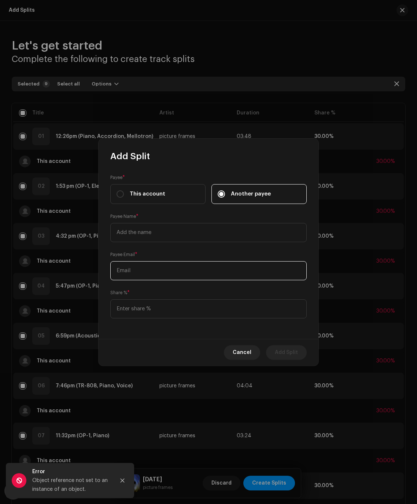
click at [154, 266] on input "text" at bounding box center [208, 270] width 197 height 19
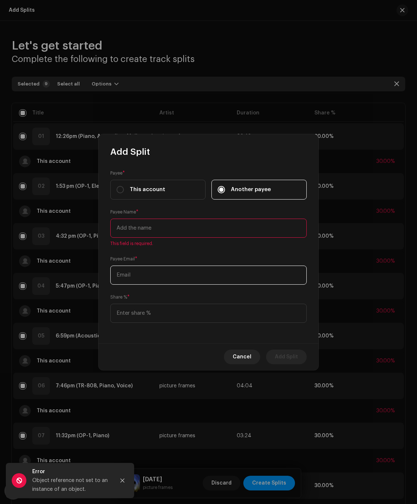
paste input "dylannhzimmermann@gmail.com"
type input "dylannhzimmermann@gmail.com"
click at [149, 234] on input "text" at bounding box center [208, 228] width 197 height 19
type input "H"
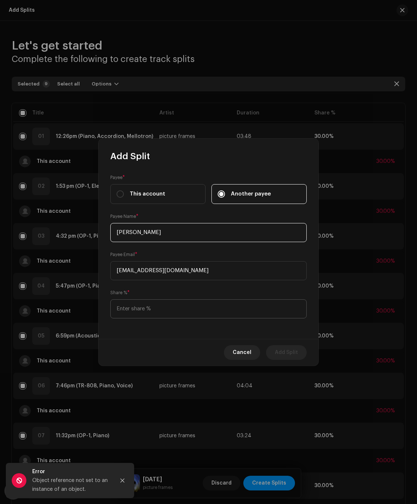
type input "Dylan Zimmermann"
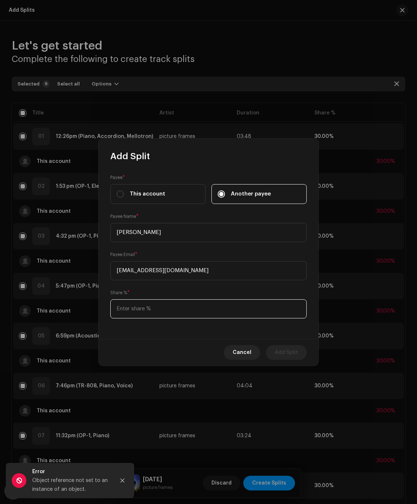
click at [153, 311] on input at bounding box center [208, 308] width 197 height 19
type input "5.00"
click at [297, 351] on span "Add Split" at bounding box center [286, 352] width 23 height 15
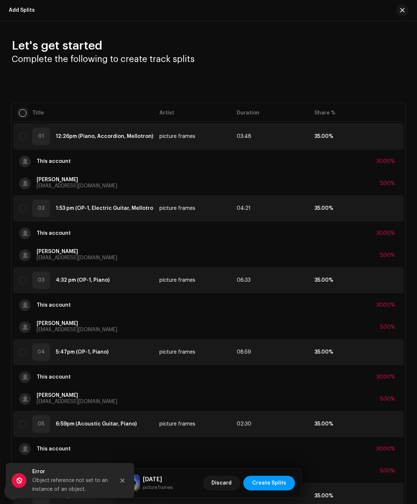
click at [21, 115] on input "checkbox" at bounding box center [22, 112] width 7 height 7
checkbox input "true"
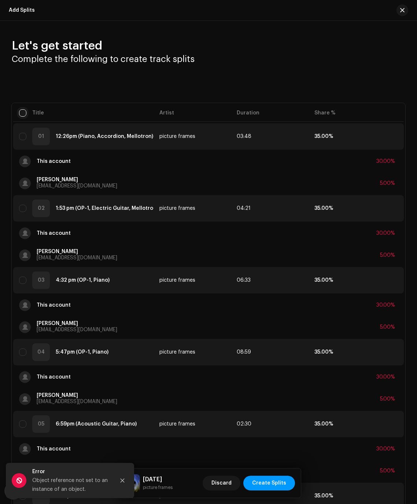
checkbox input "true"
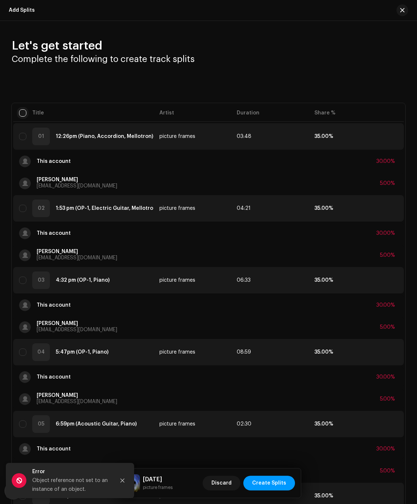
checkbox input "true"
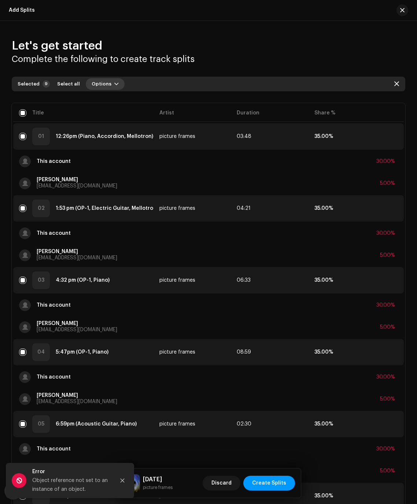
click at [105, 84] on span "Options" at bounding box center [102, 84] width 20 height 15
click at [108, 103] on div "Add splits" at bounding box center [122, 100] width 74 height 15
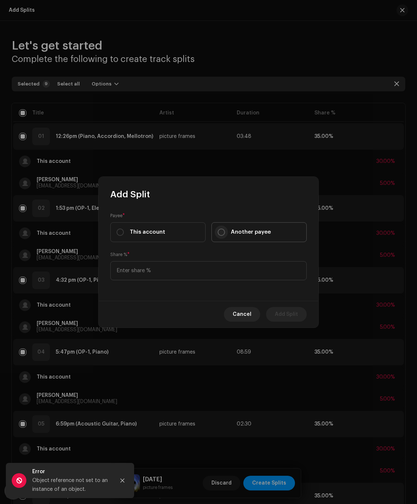
click at [225, 232] on input "Another payee" at bounding box center [221, 231] width 7 height 7
radio input "true"
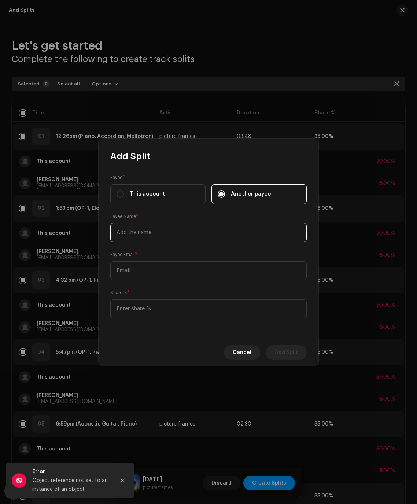
click at [155, 237] on input "text" at bounding box center [208, 232] width 197 height 19
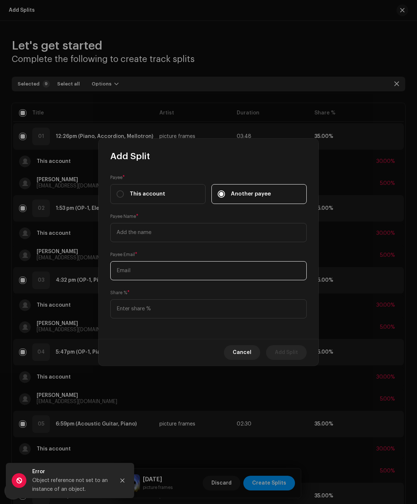
click at [149, 269] on input "text" at bounding box center [208, 270] width 197 height 19
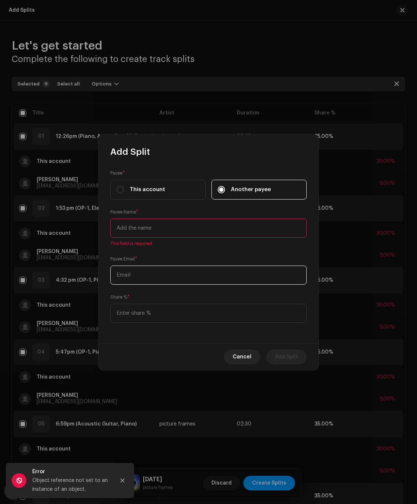
paste input "scayosmusic@gmail.com"
type input "scayosmusic@gmail.com"
click at [146, 227] on input "text" at bounding box center [208, 228] width 197 height 19
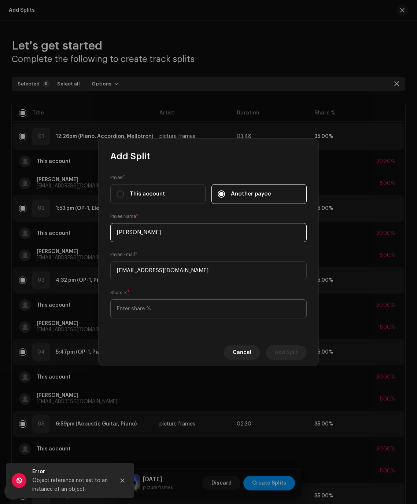
type input "Shaan Chhadva"
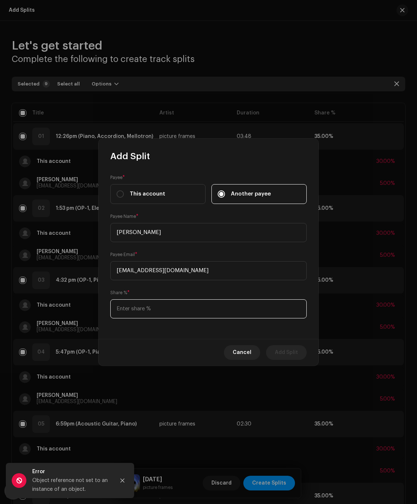
click at [198, 312] on input at bounding box center [208, 308] width 197 height 19
type input "40.00"
click at [281, 355] on span "Add Split" at bounding box center [286, 352] width 23 height 15
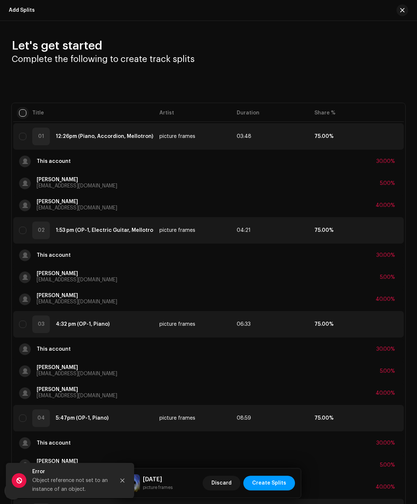
click at [21, 115] on input "checkbox" at bounding box center [22, 112] width 7 height 7
checkbox input "true"
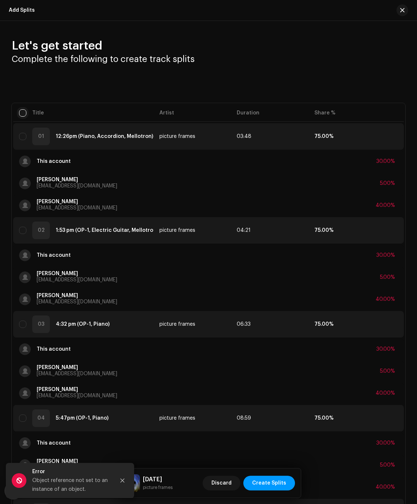
checkbox input "true"
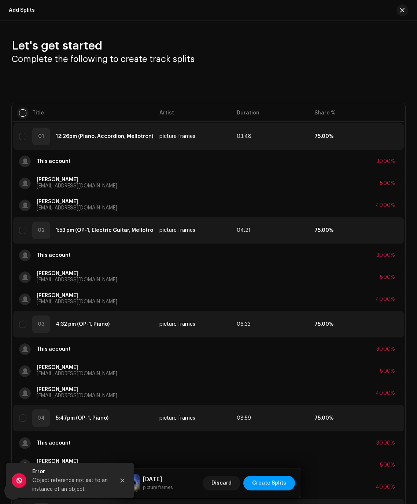
checkbox input "true"
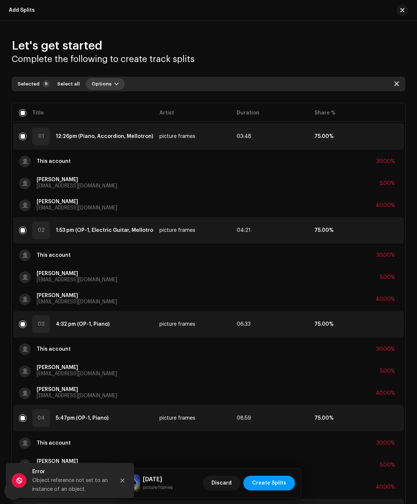
click at [95, 88] on span "Options" at bounding box center [102, 84] width 20 height 15
click at [105, 102] on span "Add splits" at bounding box center [101, 101] width 26 height 6
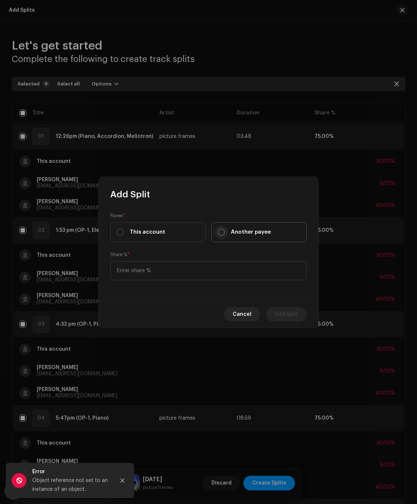
click at [219, 231] on input "Another payee" at bounding box center [221, 231] width 7 height 7
radio input "true"
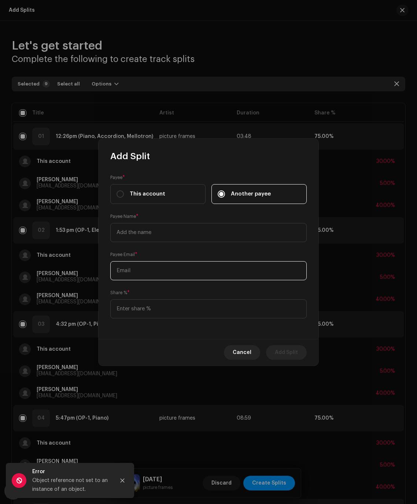
click at [150, 269] on input "text" at bounding box center [208, 270] width 197 height 19
paste input "oglearic@gmail.com"
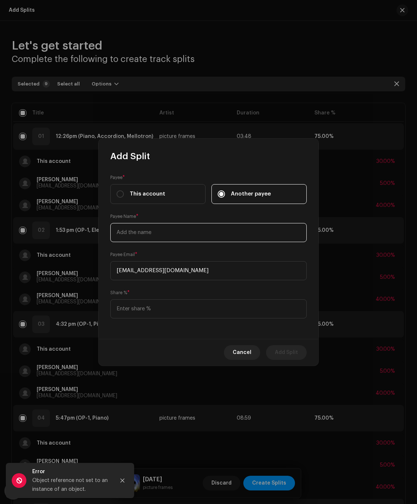
type input "oglearic@gmail.com"
click at [149, 235] on input "text" at bounding box center [208, 232] width 197 height 19
type input "Aric Ogle"
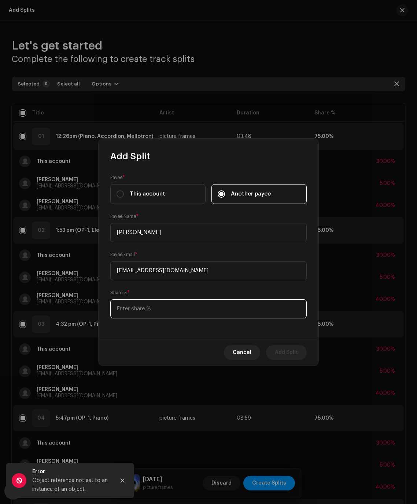
click at [168, 309] on input at bounding box center [208, 308] width 197 height 19
type input "25.00"
click at [297, 351] on span "Add Split" at bounding box center [286, 352] width 23 height 15
checkbox input "false"
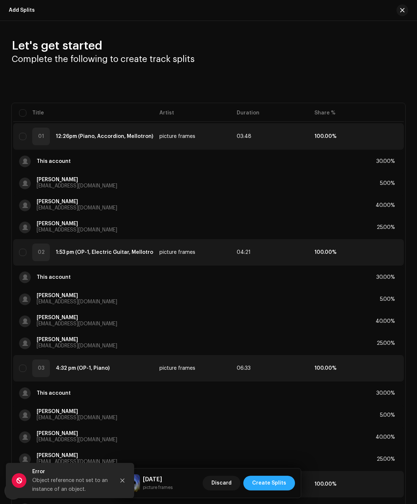
click at [261, 481] on span "Create Splits" at bounding box center [269, 483] width 34 height 15
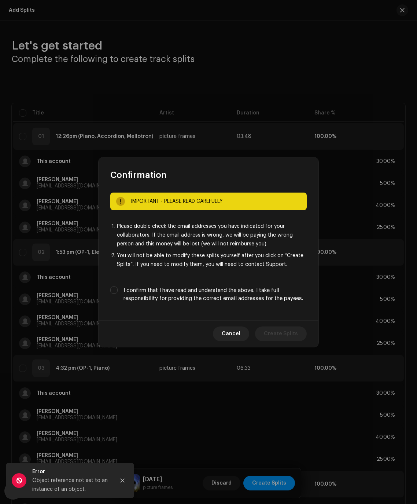
click at [183, 299] on label "I confirm that I have read and understand the above. I take full responsibility…" at bounding box center [215, 294] width 183 height 16
click at [118, 294] on input "I confirm that I have read and understand the above. I take full responsibility…" at bounding box center [113, 289] width 7 height 7
checkbox input "true"
click at [280, 334] on span "Create Splits" at bounding box center [281, 333] width 34 height 15
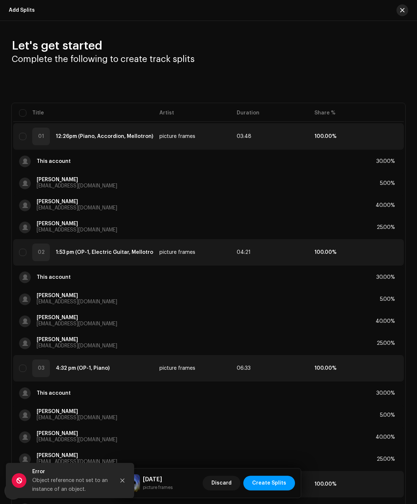
click at [400, 12] on span "button" at bounding box center [402, 10] width 4 height 6
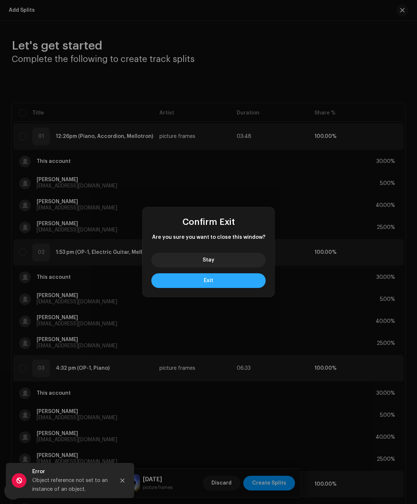
click at [223, 278] on button "Exit" at bounding box center [208, 280] width 114 height 15
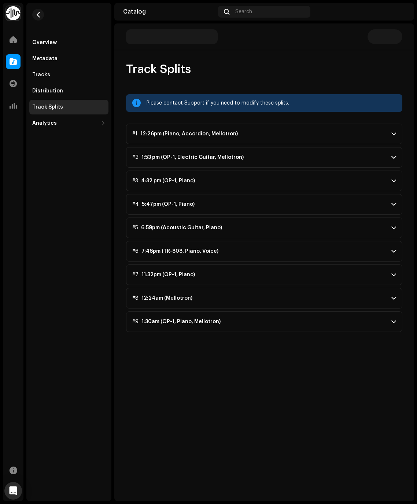
click at [188, 132] on div "12:26pm (Piano, Accordion, Mellotron)" at bounding box center [189, 134] width 98 height 6
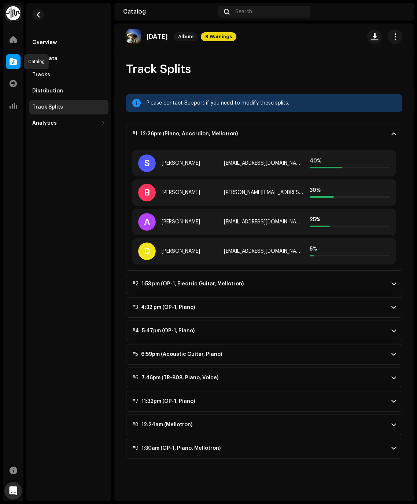
click at [14, 61] on span at bounding box center [13, 62] width 7 height 6
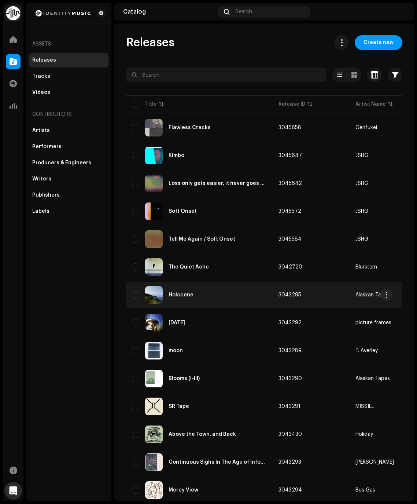
click at [174, 292] on div "Holocene" at bounding box center [199, 295] width 135 height 18
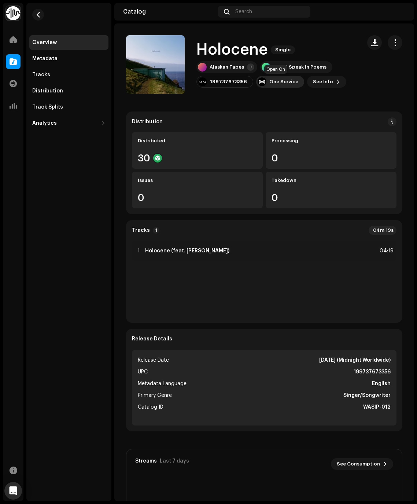
click at [275, 82] on div "One Service" at bounding box center [284, 82] width 29 height 6
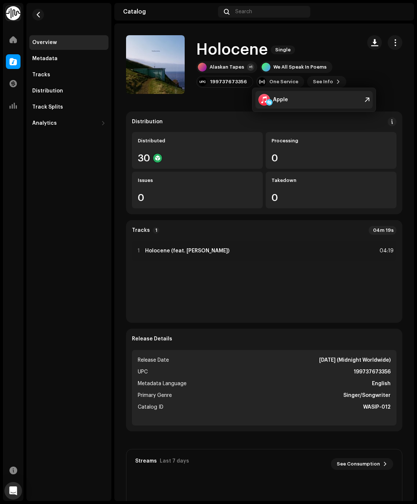
click at [278, 100] on div "Apple" at bounding box center [280, 100] width 15 height 6
click at [14, 63] on span at bounding box center [13, 62] width 7 height 6
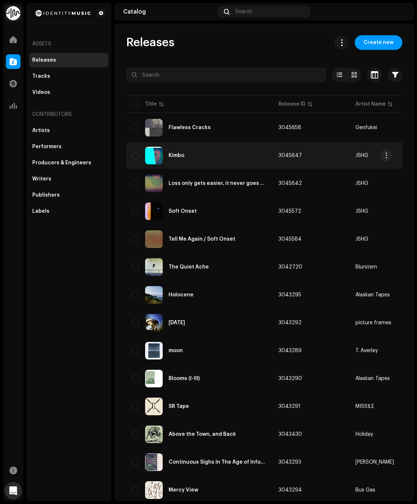
click at [177, 152] on div "Kimbo" at bounding box center [199, 156] width 135 height 18
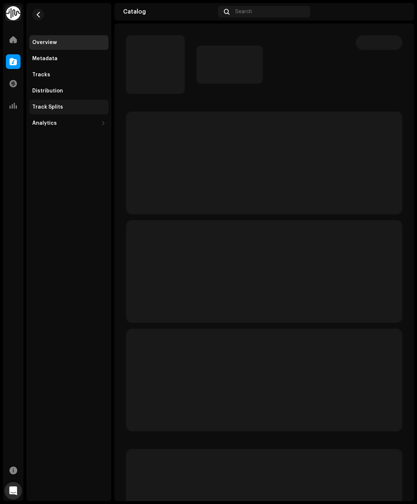
click at [77, 109] on div "Track Splits" at bounding box center [68, 107] width 73 height 6
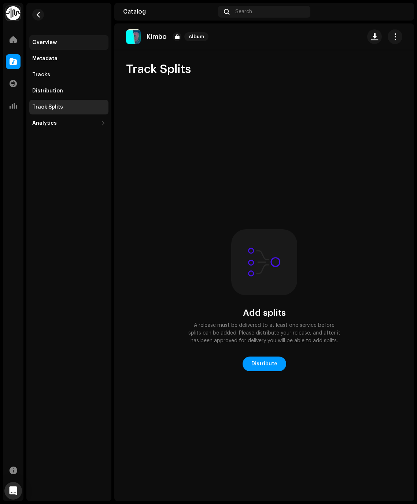
click at [50, 45] on div "Overview" at bounding box center [44, 43] width 25 height 6
